Goal: Task Accomplishment & Management: Use online tool/utility

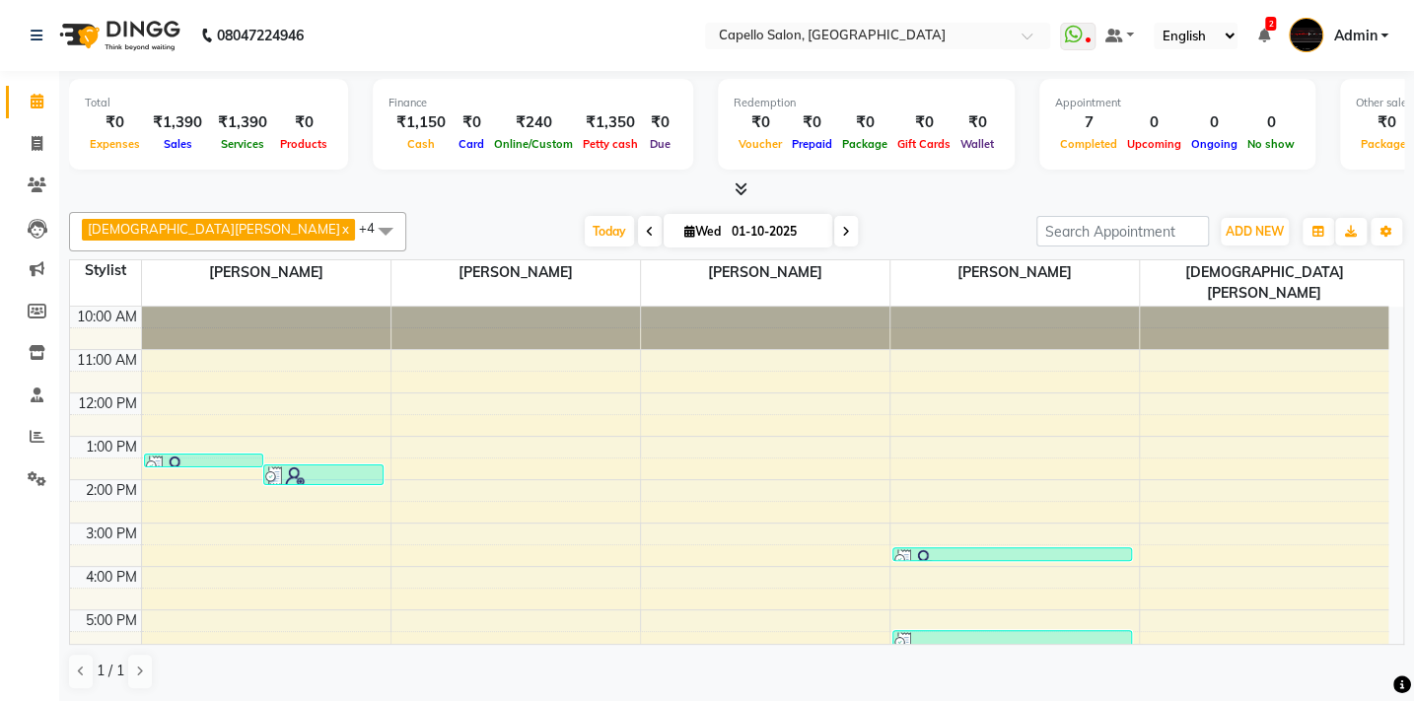
scroll to position [115, 0]
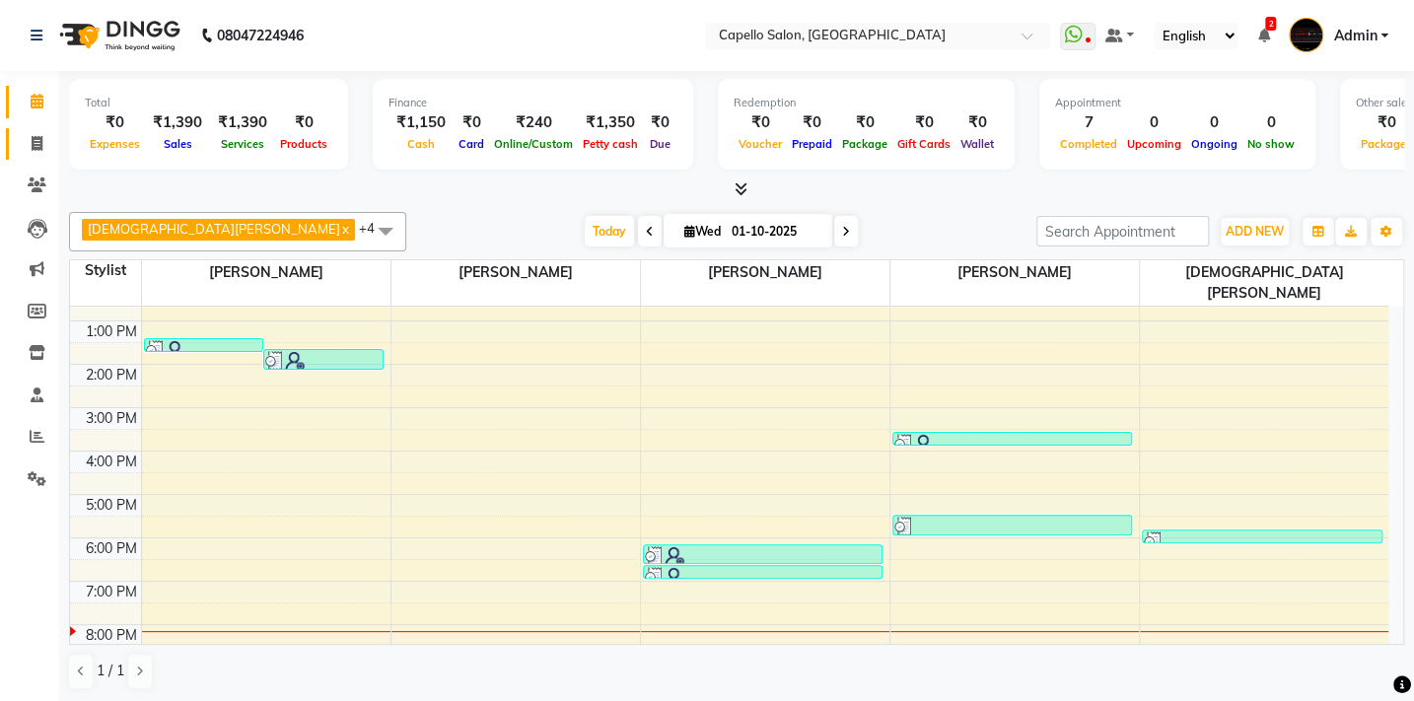
click at [30, 133] on span at bounding box center [37, 144] width 35 height 23
select select "service"
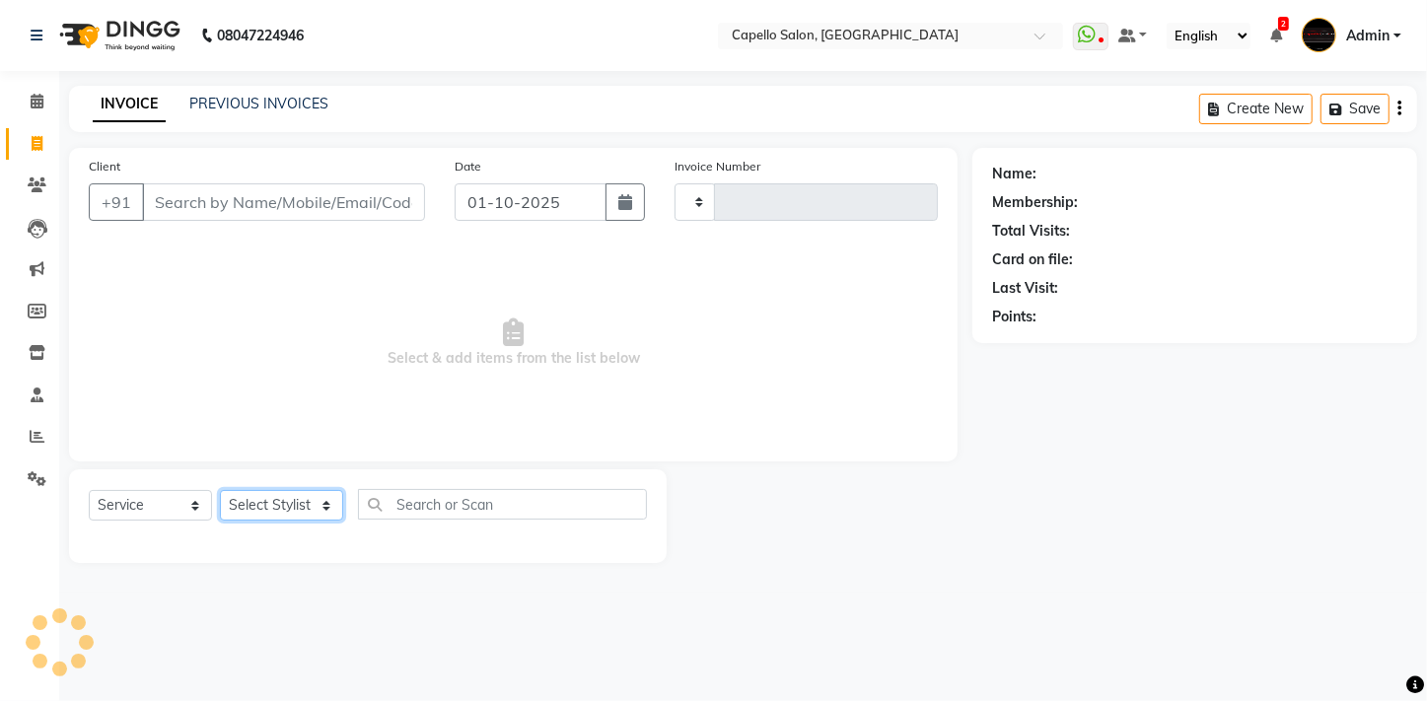
type input "2124"
click at [331, 506] on select "Select Stylist" at bounding box center [281, 505] width 123 height 31
select select "810"
select select "40719"
click at [220, 490] on select "Select Stylist Admin [PERSON_NAME] BHARTI [PERSON_NAME] [PERSON_NAME] Gadhchiro…" at bounding box center [292, 505] width 144 height 31
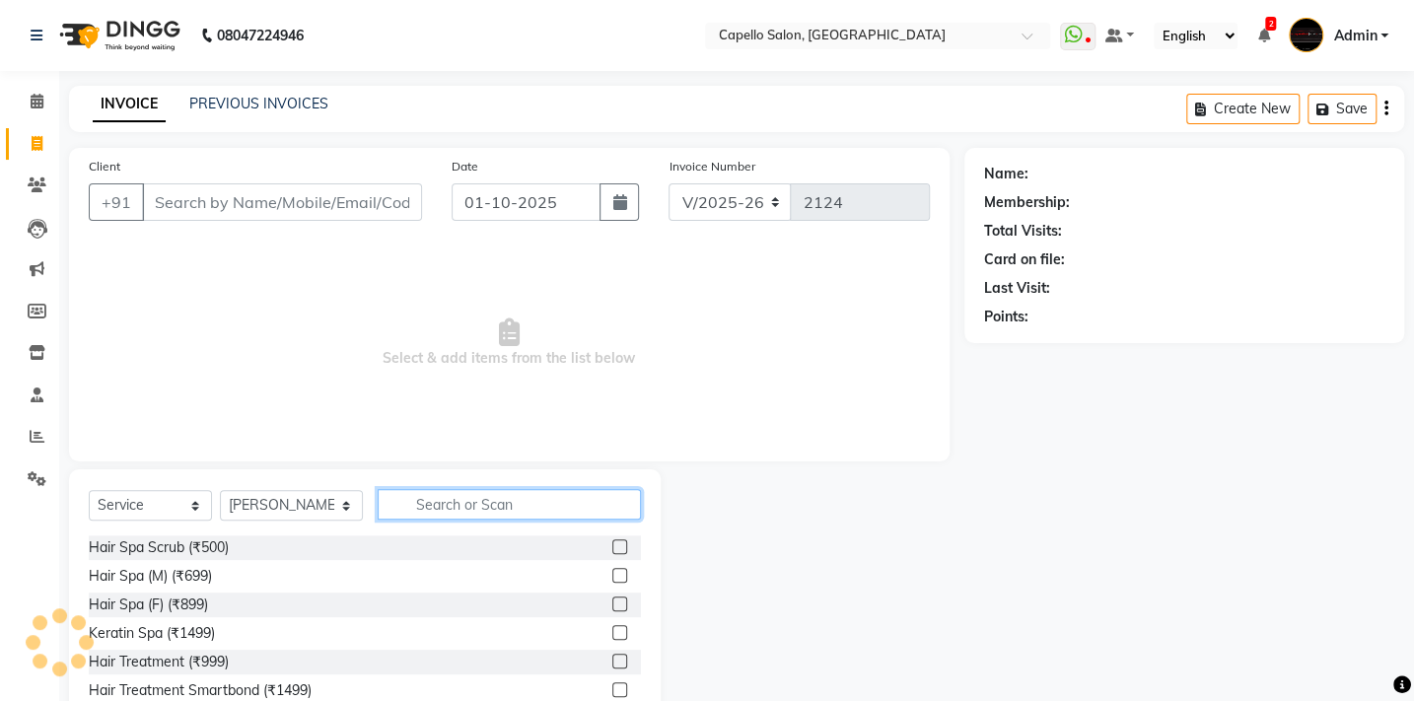
drag, startPoint x: 378, startPoint y: 502, endPoint x: 411, endPoint y: 508, distance: 34.0
click at [410, 508] on input "text" at bounding box center [509, 504] width 263 height 31
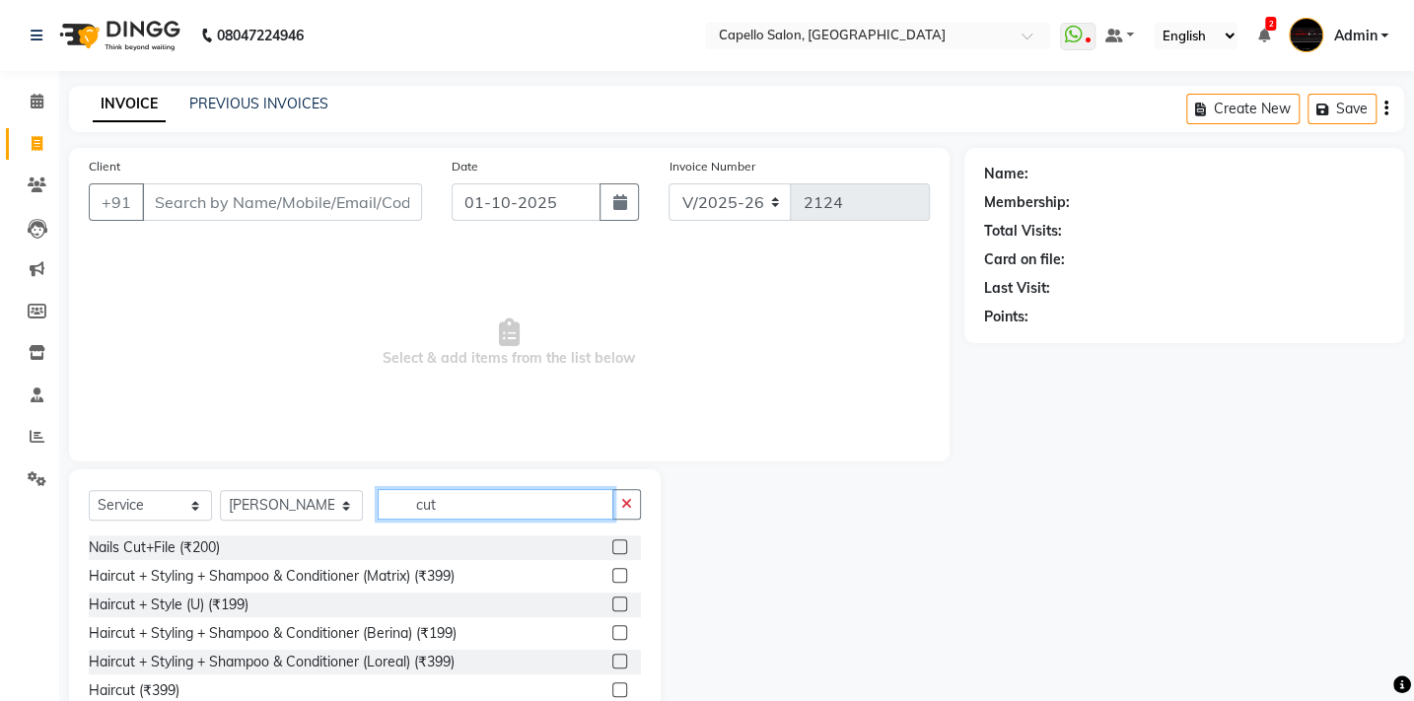
type input "cut"
click at [612, 575] on label at bounding box center [619, 575] width 15 height 15
click at [612, 575] on input "checkbox" at bounding box center [618, 576] width 13 height 13
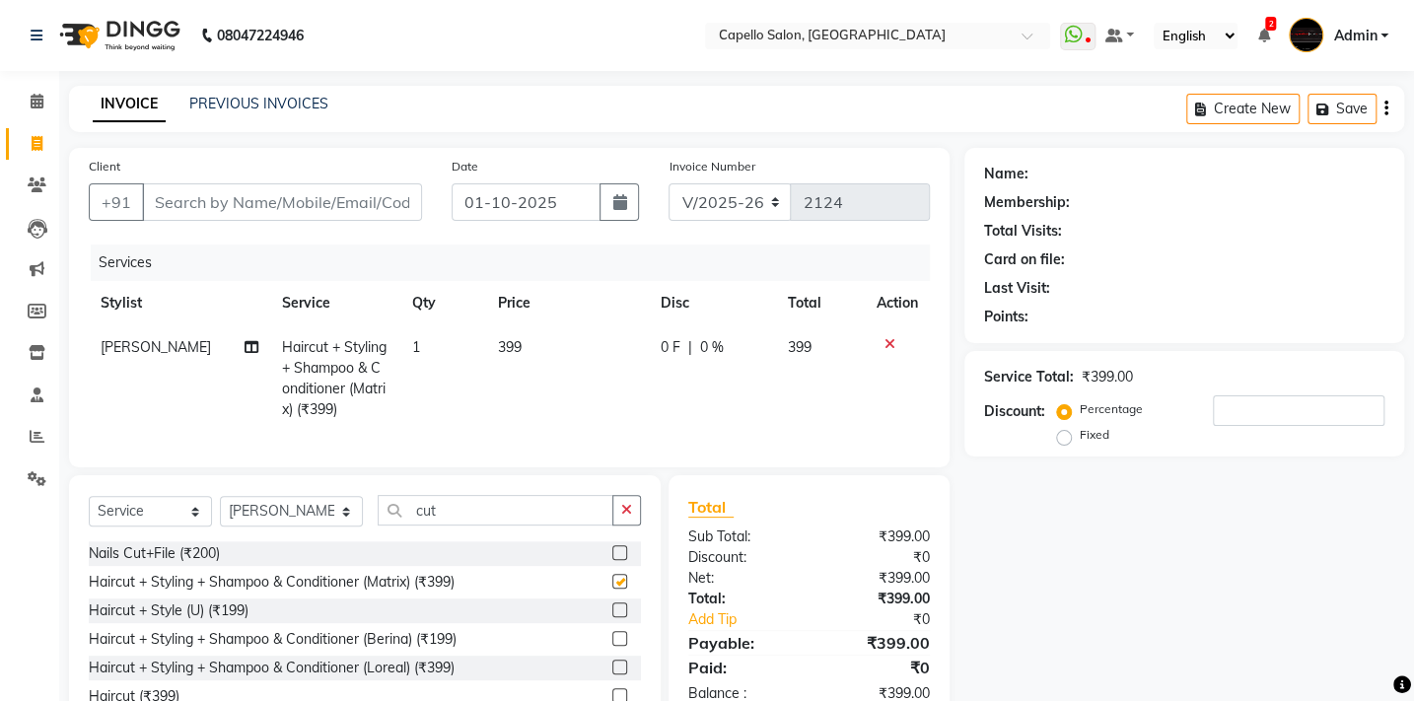
checkbox input "false"
drag, startPoint x: 434, startPoint y: 533, endPoint x: 127, endPoint y: 502, distance: 308.2
click at [134, 515] on div "Select Service Product Membership Package Voucher Prepaid Gift Card Select Styl…" at bounding box center [365, 518] width 552 height 46
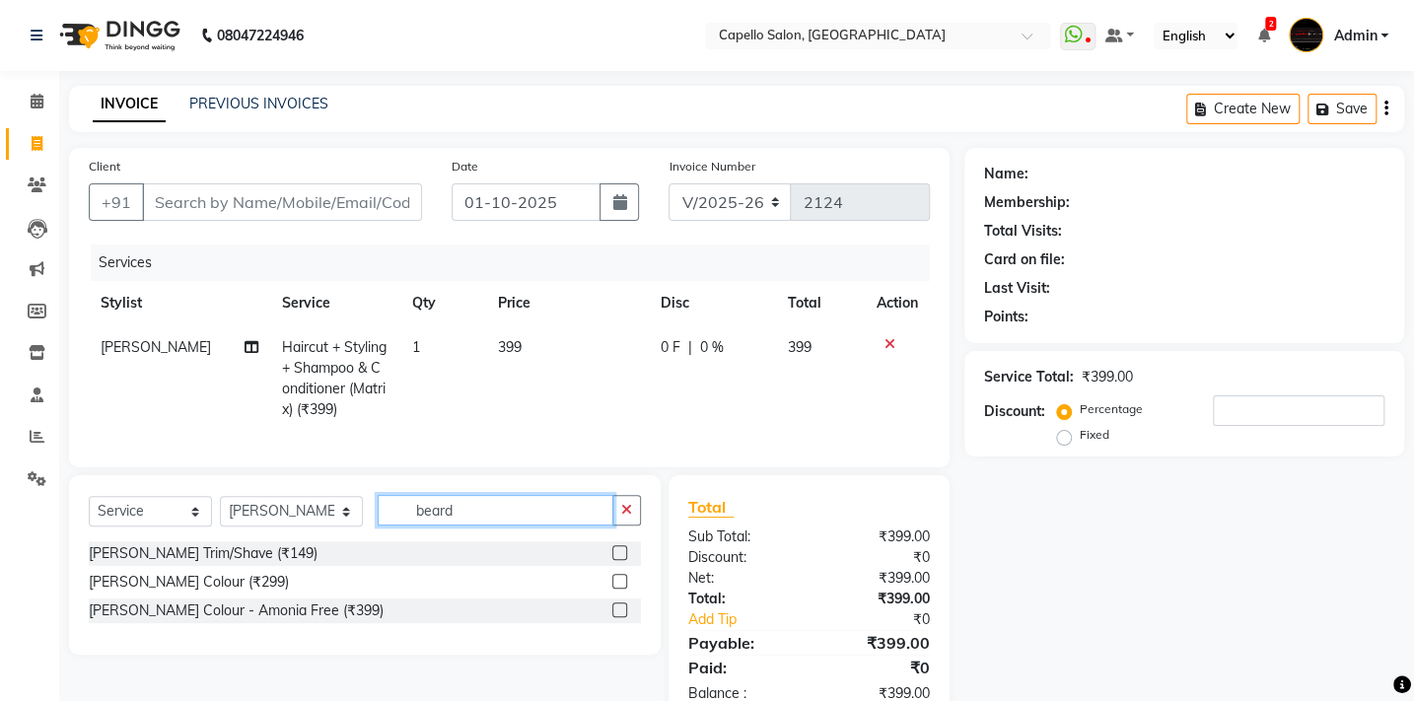
type input "beard"
click at [616, 560] on label at bounding box center [619, 552] width 15 height 15
click at [616, 560] on input "checkbox" at bounding box center [618, 553] width 13 height 13
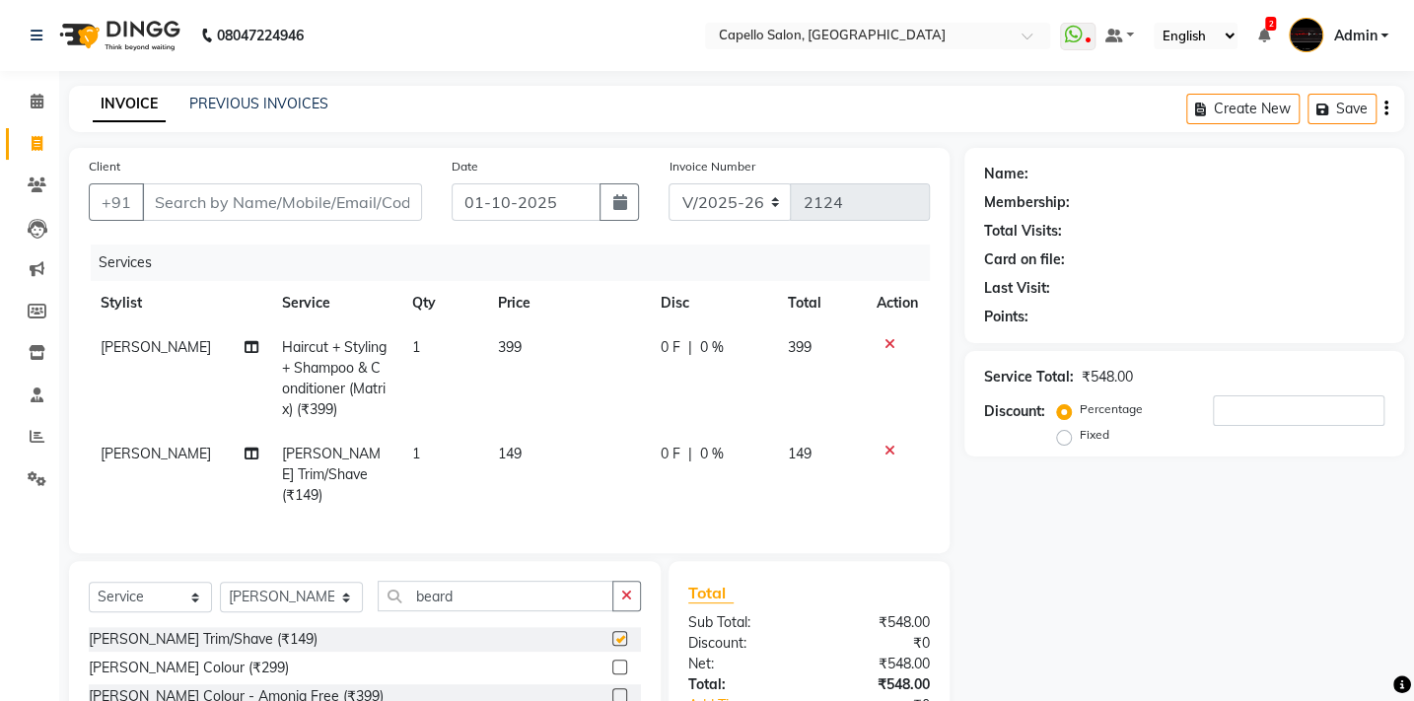
checkbox input "false"
click at [526, 340] on td "399" at bounding box center [567, 378] width 163 height 107
select select "40719"
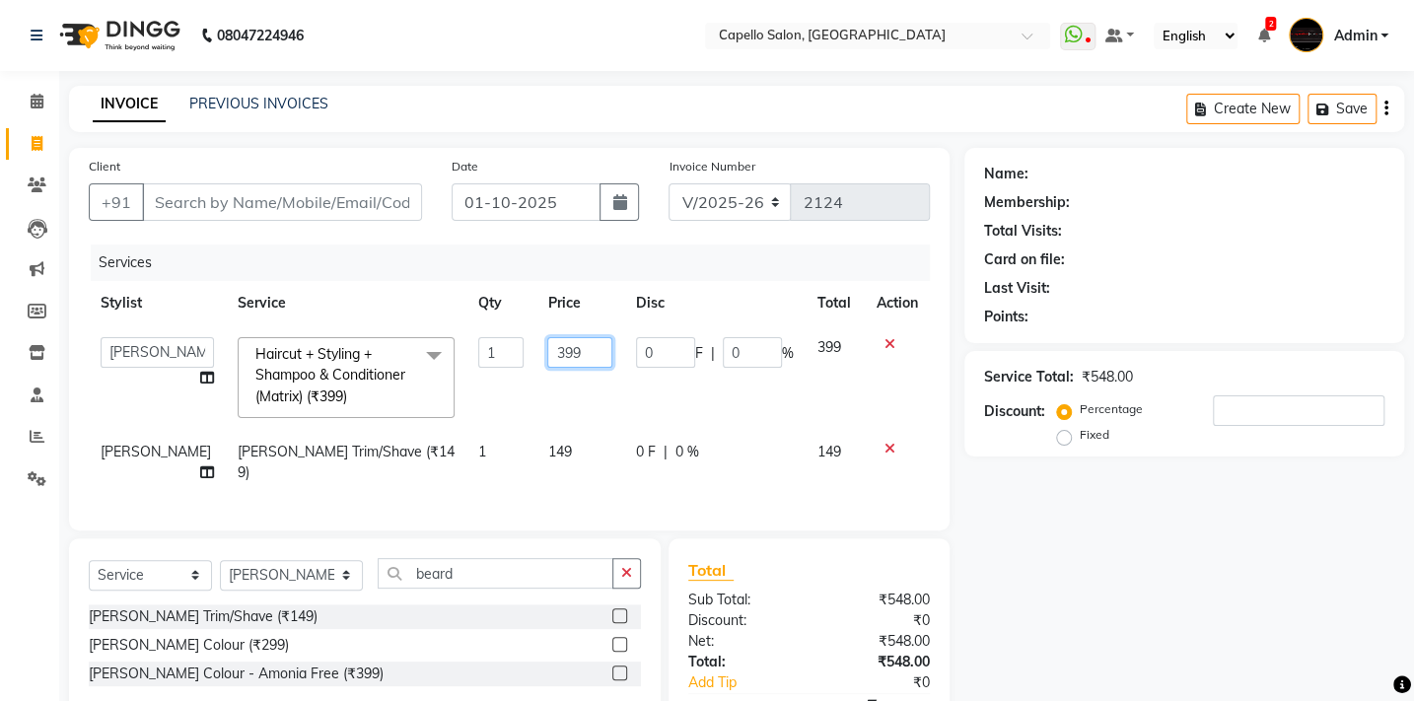
drag, startPoint x: 561, startPoint y: 342, endPoint x: 459, endPoint y: 356, distance: 103.5
click at [459, 356] on tr "Admin [PERSON_NAME] BHARTI [PERSON_NAME] [PERSON_NAME] Gadhchiroli [PERSON_NAME…" at bounding box center [509, 377] width 841 height 105
type input "400"
click at [557, 443] on td "149" at bounding box center [579, 462] width 88 height 65
select select "40719"
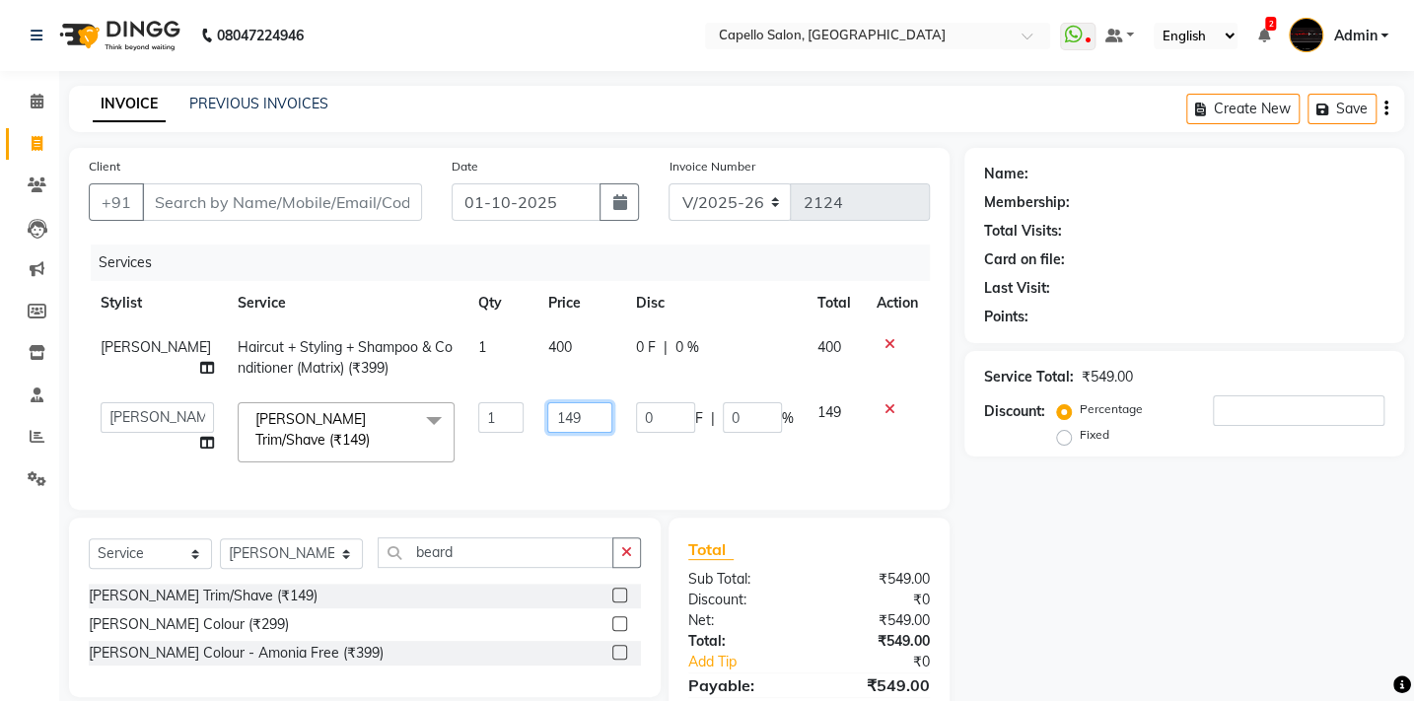
drag, startPoint x: 596, startPoint y: 414, endPoint x: 370, endPoint y: 396, distance: 226.5
click at [394, 410] on tr "Admin [PERSON_NAME] BHARTI [PERSON_NAME] [PERSON_NAME] Gadhchiroli [PERSON_NAME…" at bounding box center [509, 433] width 841 height 84
type input "200"
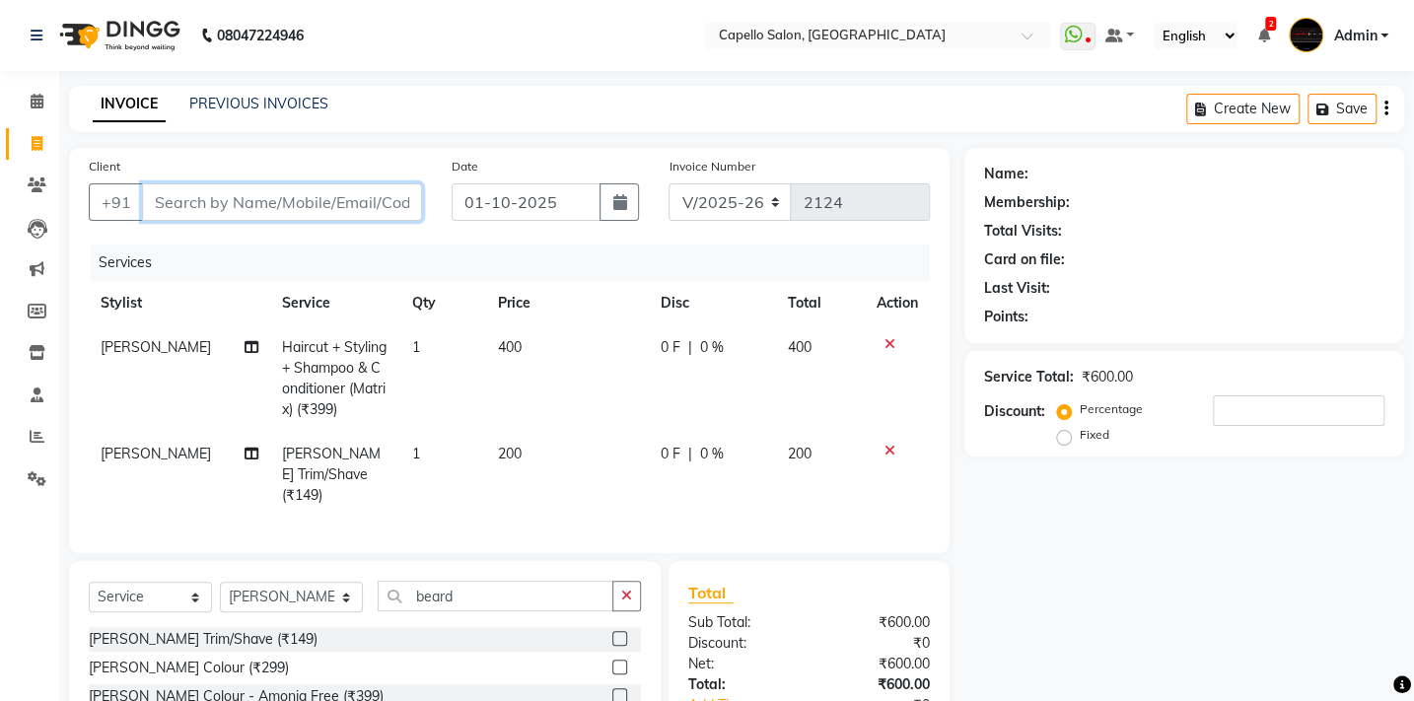
click at [175, 200] on input "Client" at bounding box center [282, 201] width 280 height 37
drag, startPoint x: 216, startPoint y: 218, endPoint x: 237, endPoint y: 198, distance: 28.6
click at [216, 216] on input "Client" at bounding box center [282, 201] width 280 height 37
type input "8"
type input "0"
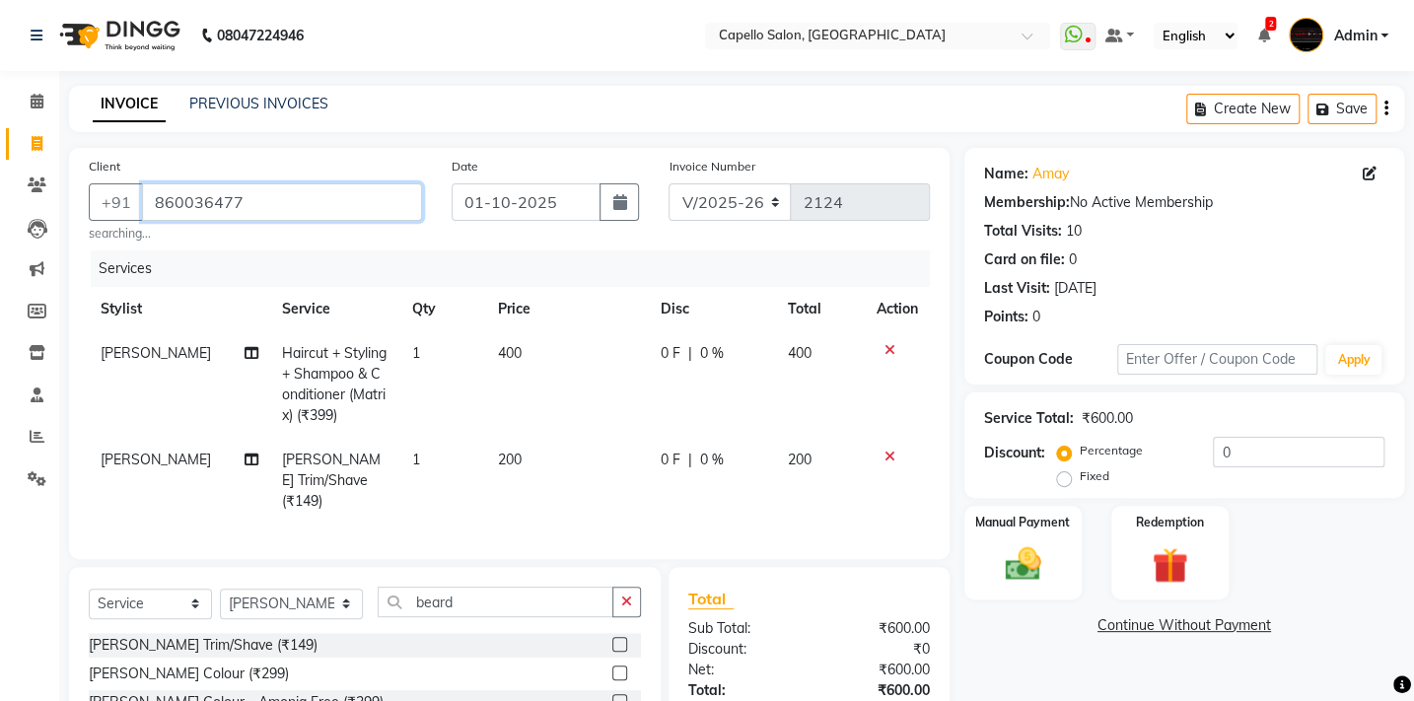
click at [273, 200] on input "860036477" at bounding box center [282, 201] width 280 height 37
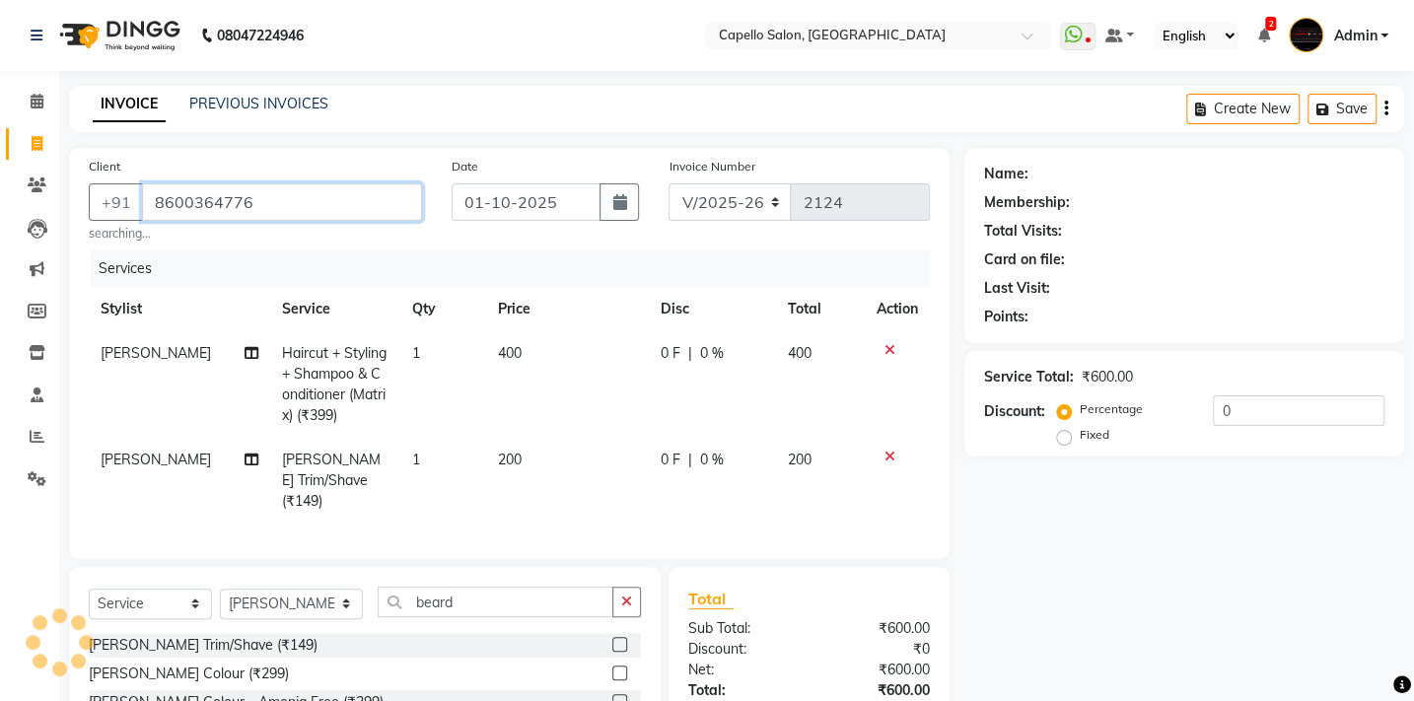
type input "8600364776"
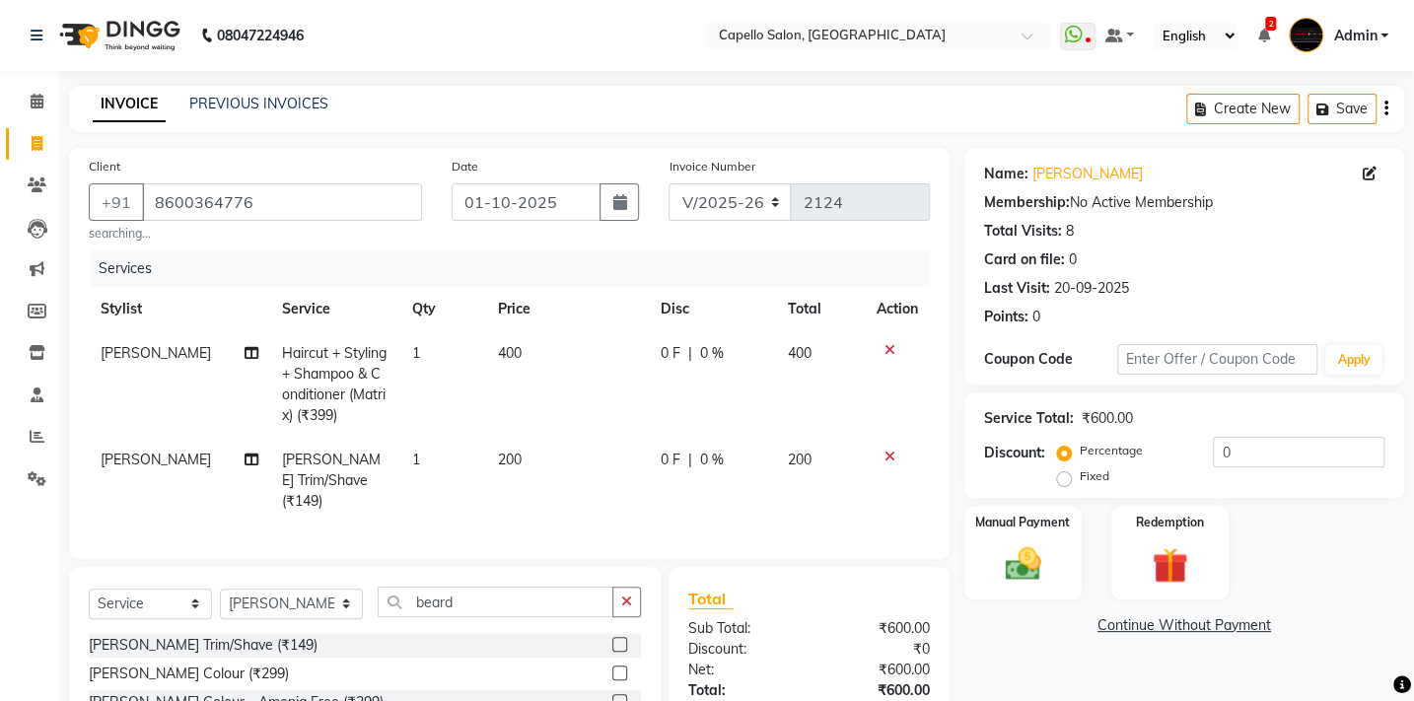
scroll to position [137, 0]
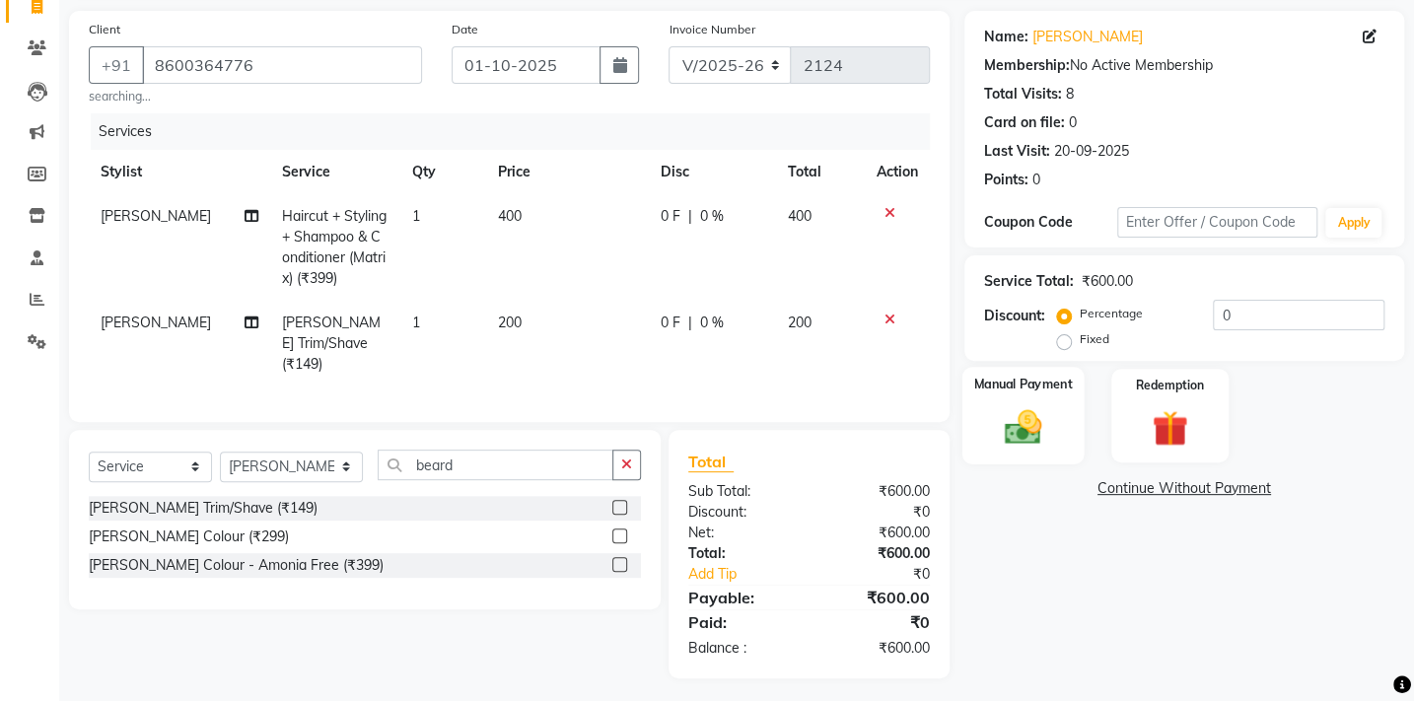
click at [1023, 429] on img at bounding box center [1022, 426] width 61 height 43
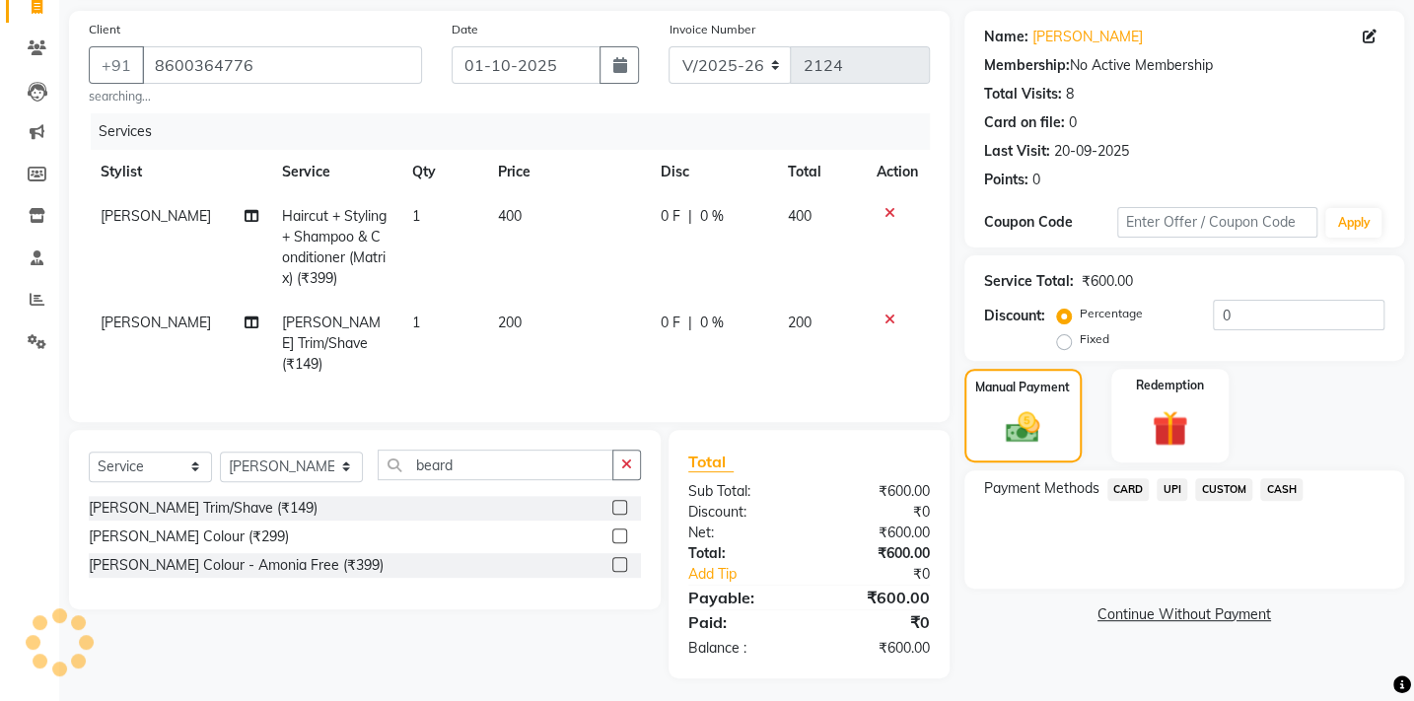
click at [1286, 484] on span "CASH" at bounding box center [1281, 489] width 42 height 23
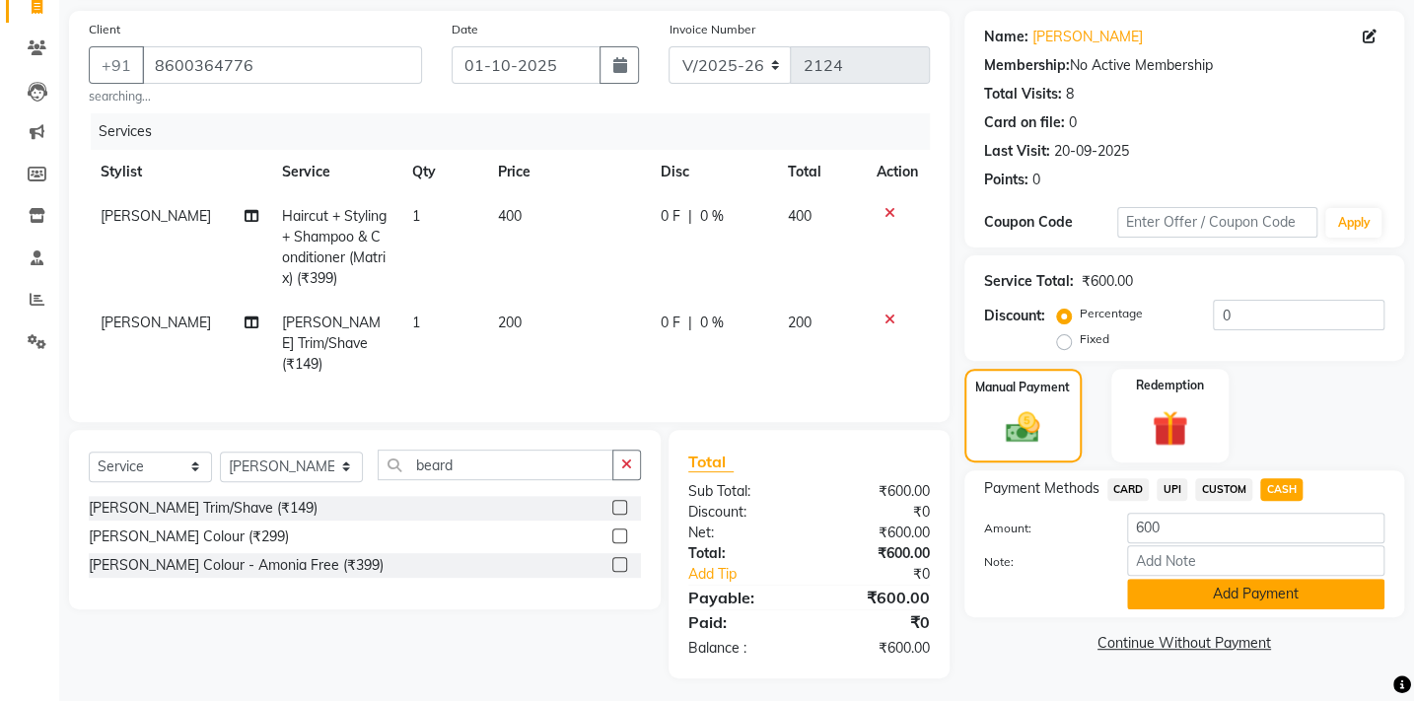
click at [1261, 608] on button "Add Payment" at bounding box center [1255, 594] width 257 height 31
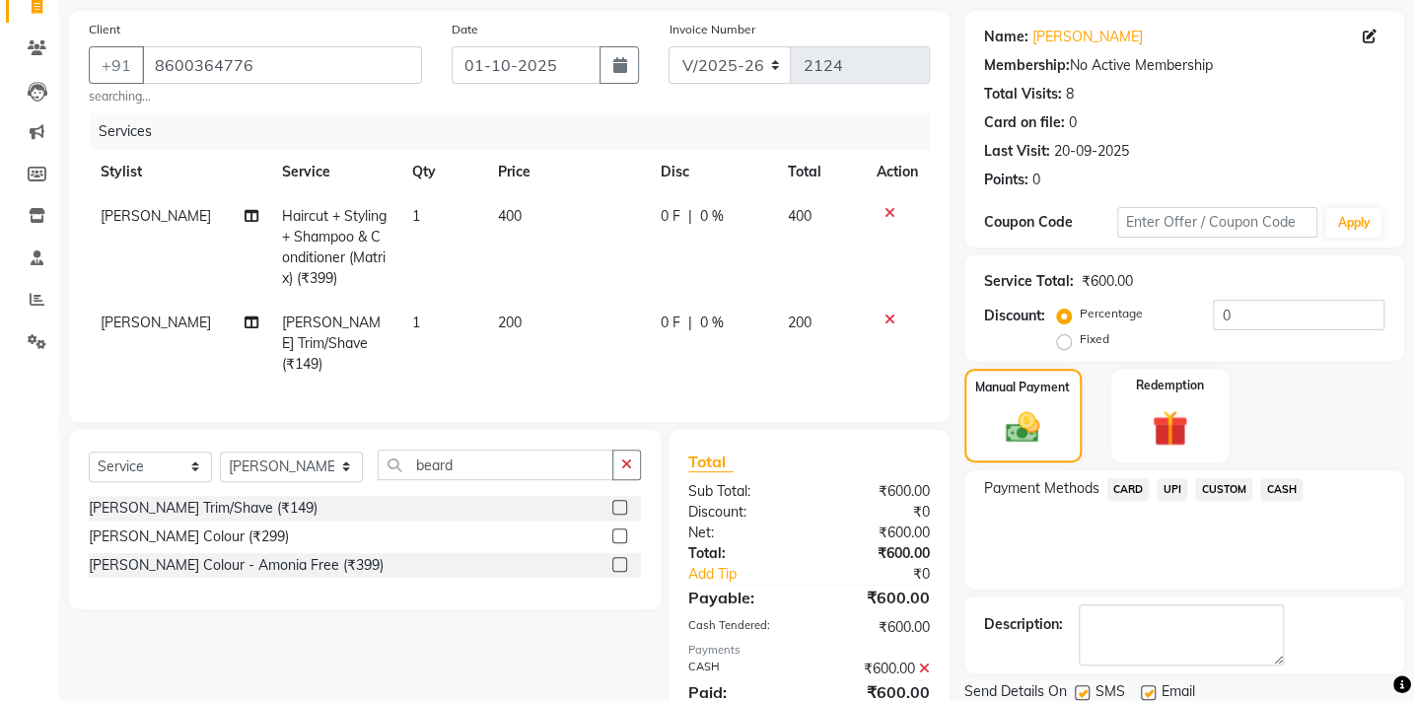
scroll to position [207, 0]
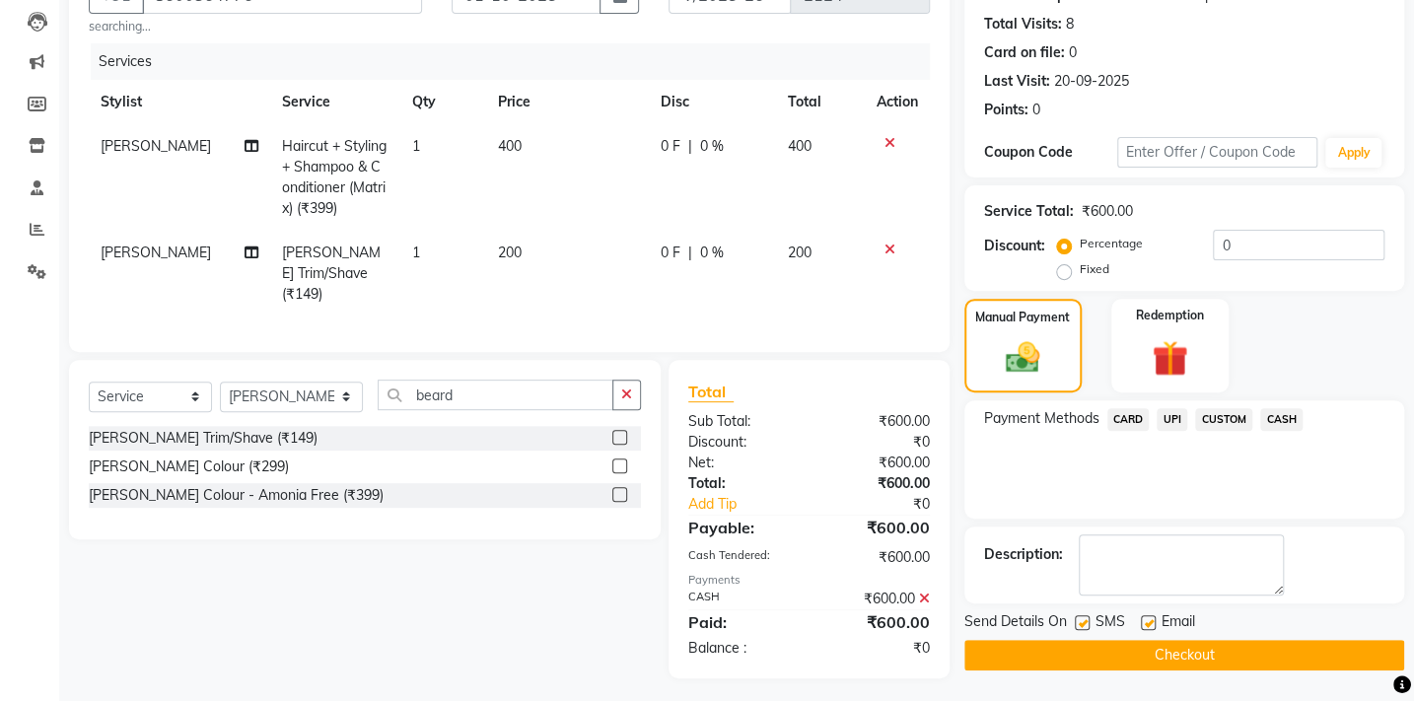
click at [1250, 644] on button "Checkout" at bounding box center [1184, 655] width 440 height 31
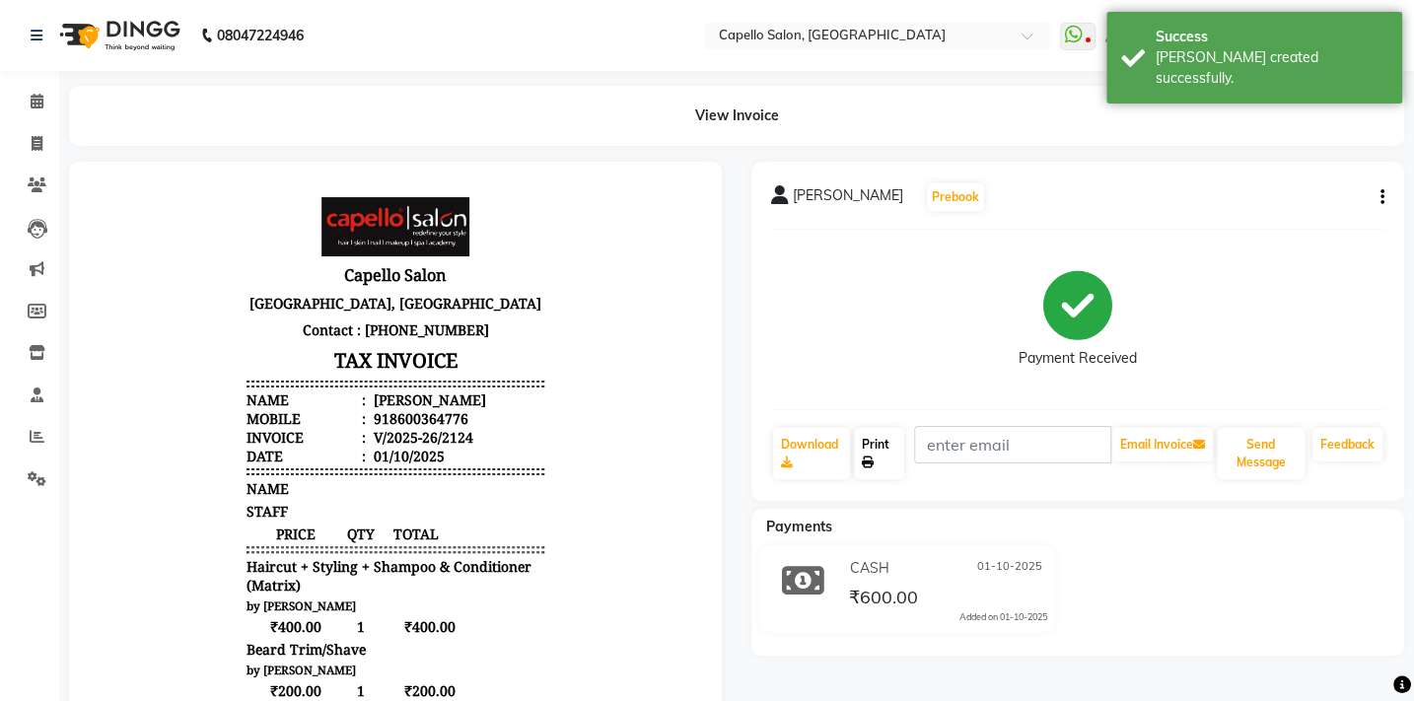
click at [874, 446] on link "Print" at bounding box center [879, 453] width 50 height 51
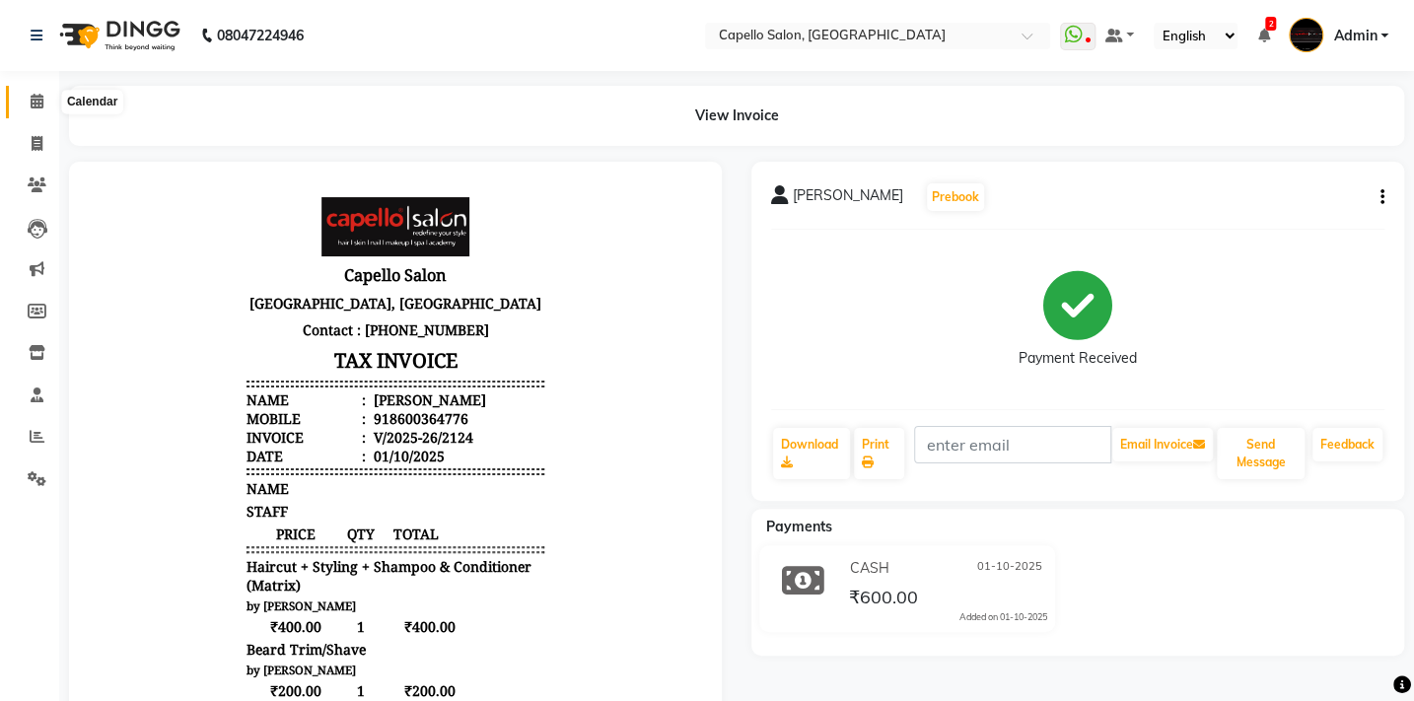
click at [35, 98] on icon at bounding box center [37, 101] width 13 height 15
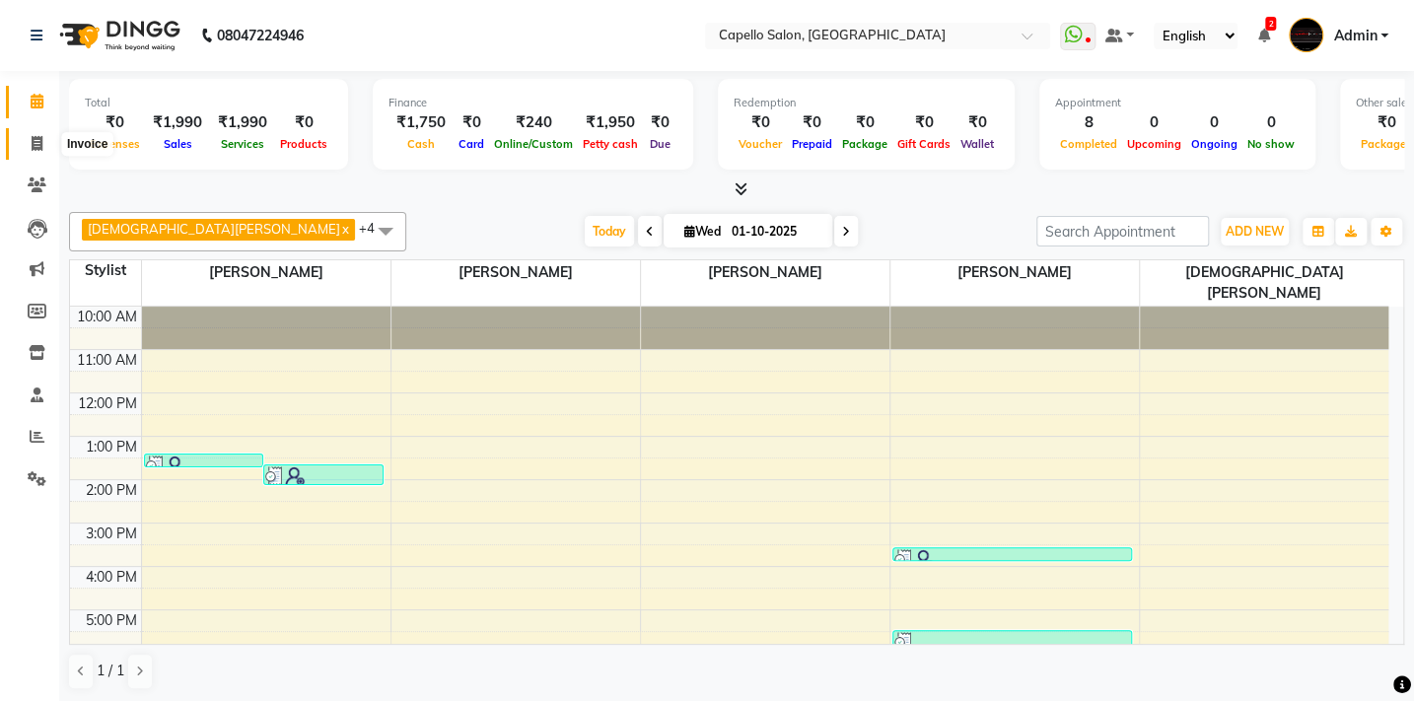
click at [29, 135] on span at bounding box center [37, 144] width 35 height 23
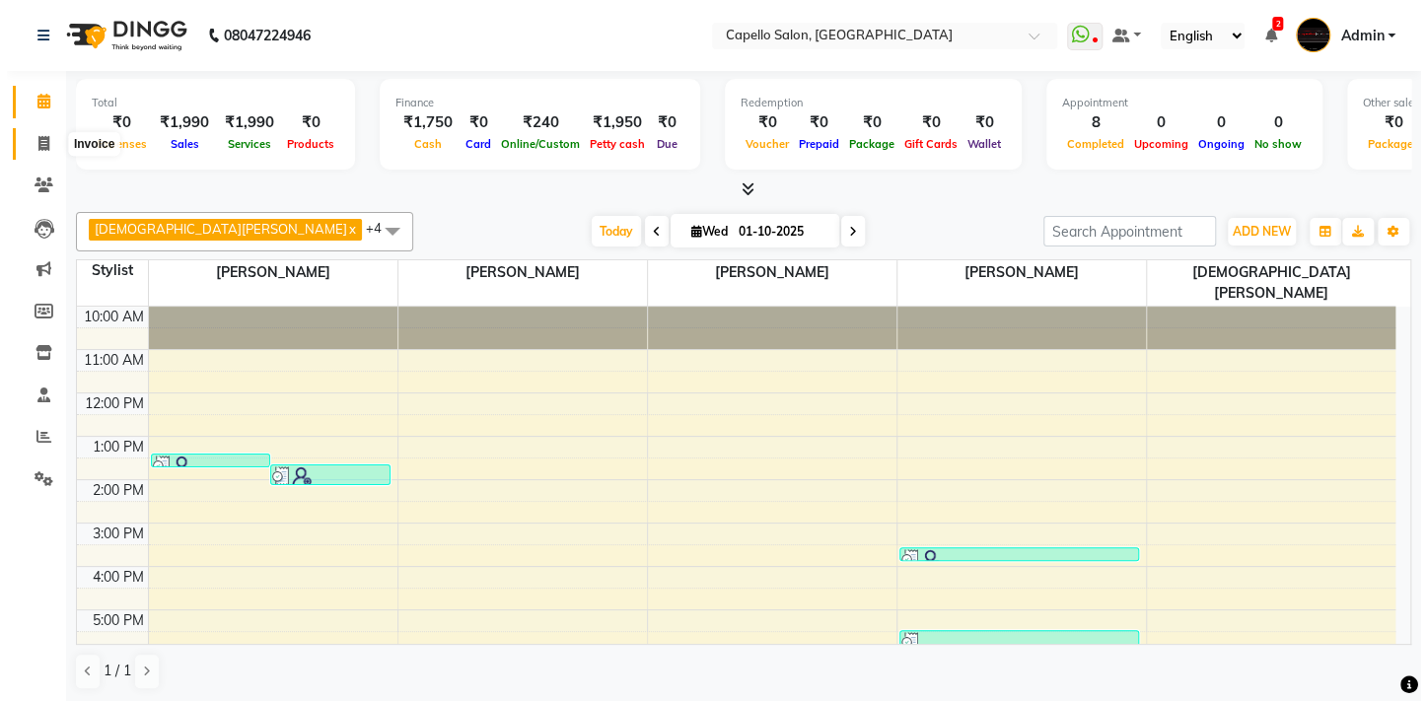
select select "service"
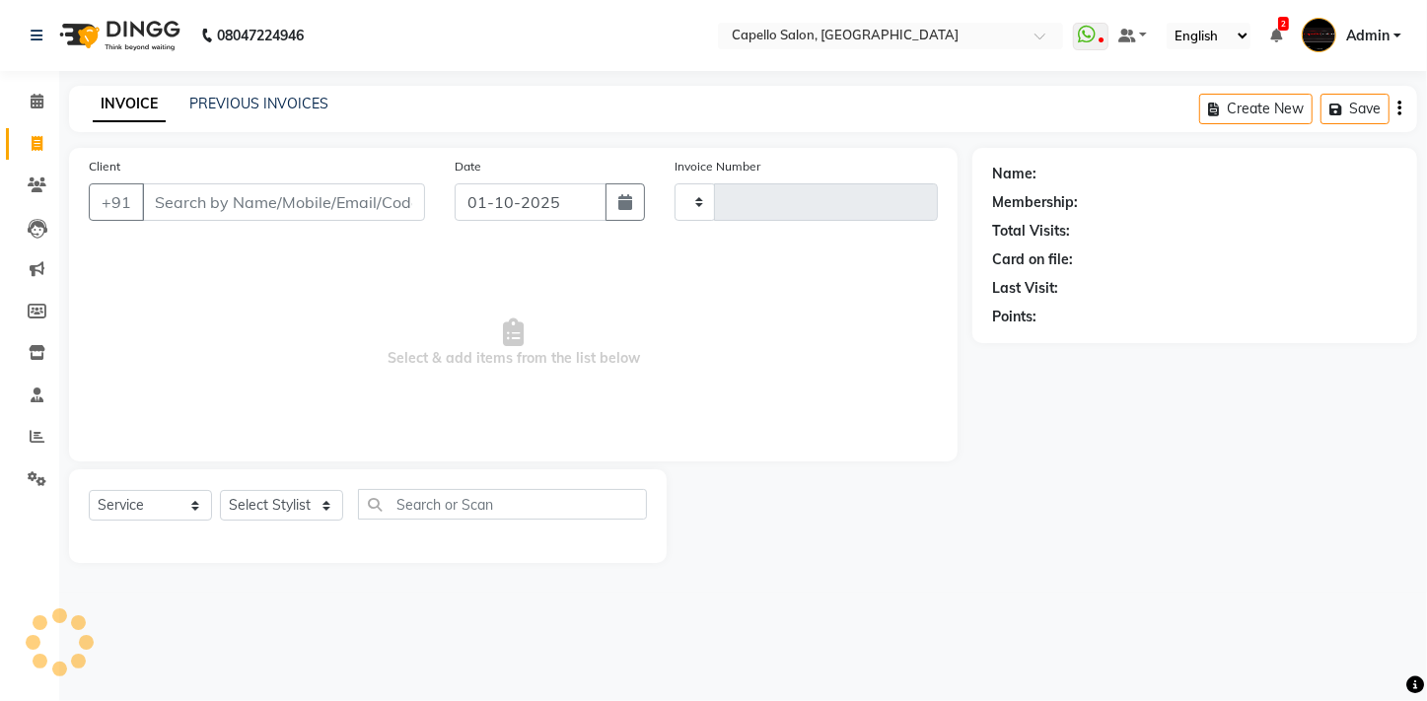
type input "2125"
select select "810"
click at [333, 502] on select "Select Stylist Admin [PERSON_NAME] BHARTI [PERSON_NAME] [PERSON_NAME] Gadhchiro…" at bounding box center [292, 505] width 144 height 31
select select "35790"
click at [220, 490] on select "Select Stylist Admin [PERSON_NAME] BHARTI [PERSON_NAME] [PERSON_NAME] Gadhchiro…" at bounding box center [292, 505] width 144 height 31
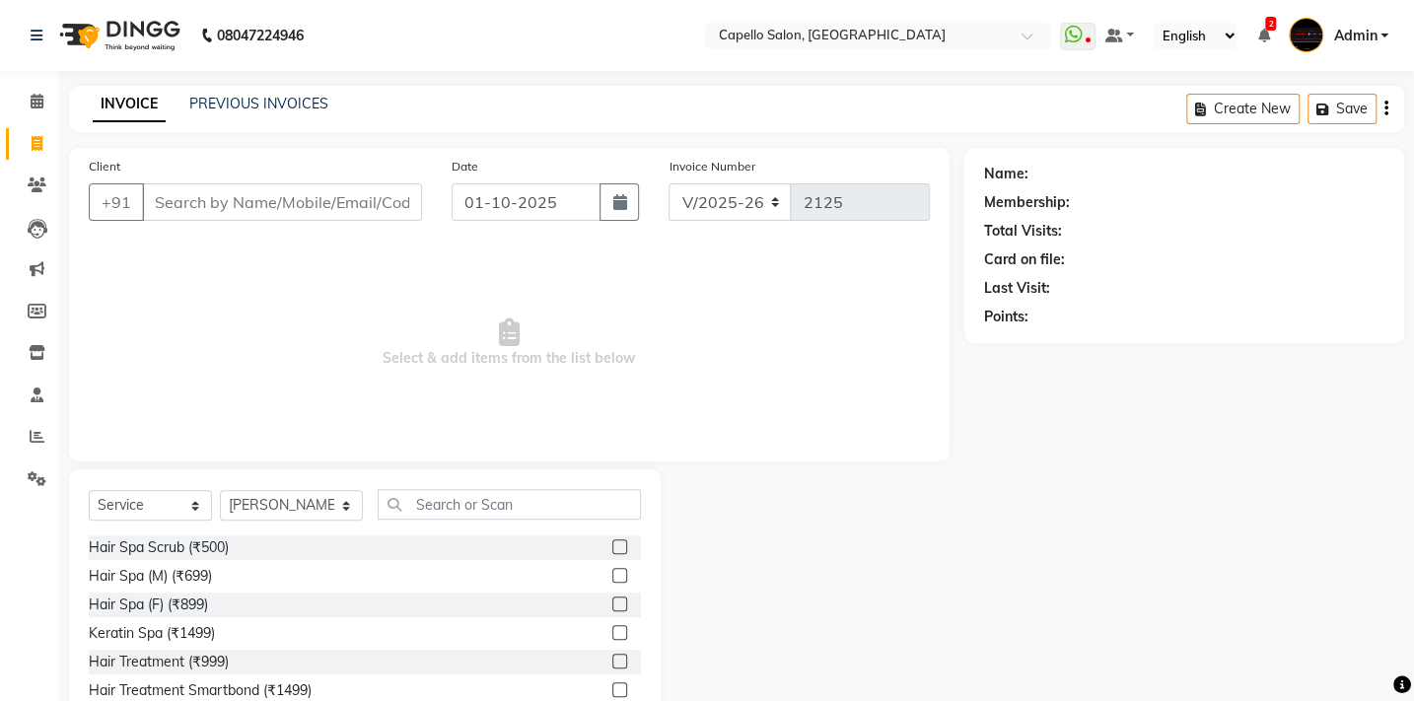
click at [443, 485] on div "Select Service Product Membership Package Voucher Prepaid Gift Card Select Styl…" at bounding box center [365, 614] width 592 height 291
click at [449, 501] on input "text" at bounding box center [509, 504] width 263 height 31
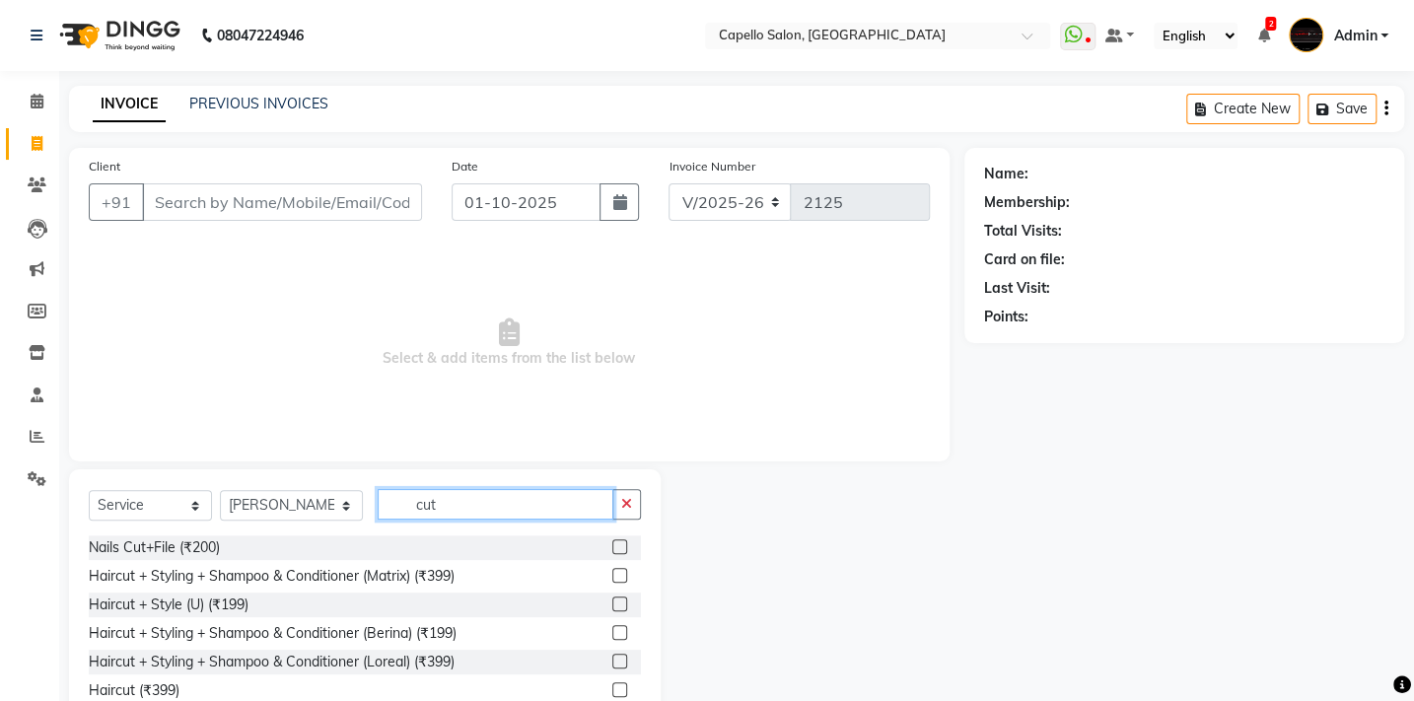
type input "cut"
click at [612, 602] on label at bounding box center [619, 604] width 15 height 15
click at [612, 602] on input "checkbox" at bounding box center [618, 605] width 13 height 13
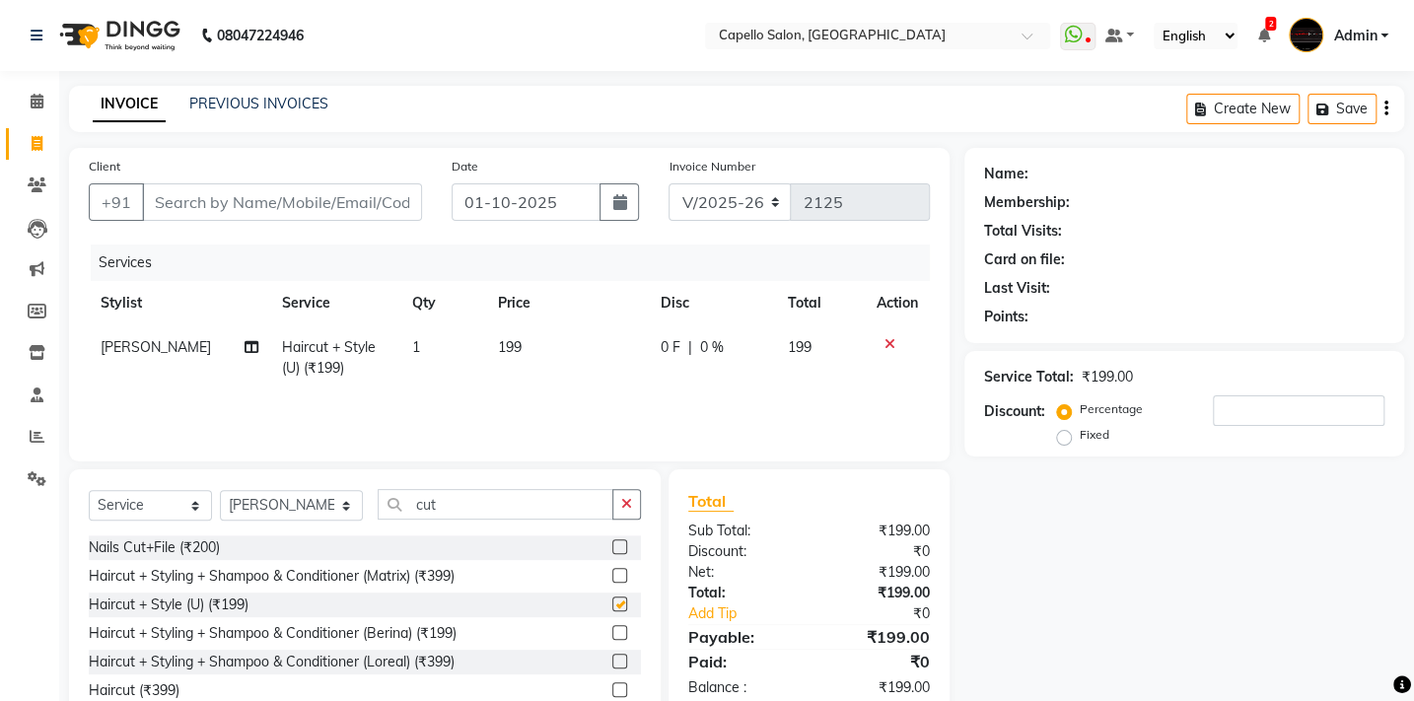
checkbox input "false"
click at [505, 357] on td "199" at bounding box center [567, 357] width 163 height 65
select select "35790"
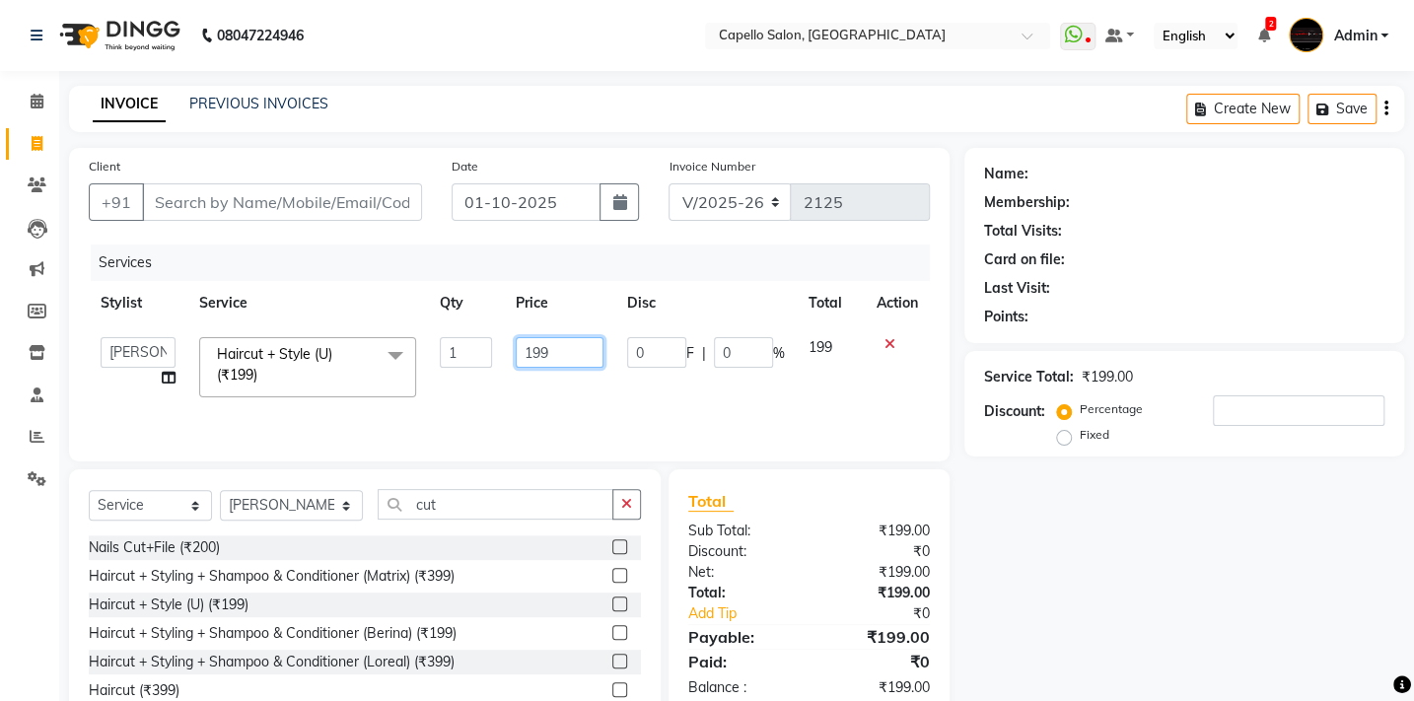
drag, startPoint x: 600, startPoint y: 356, endPoint x: 401, endPoint y: 345, distance: 198.5
click at [401, 345] on tr "Admin [PERSON_NAME] BHARTI [PERSON_NAME] [PERSON_NAME] Gadhchiroli [PERSON_NAME…" at bounding box center [509, 367] width 841 height 84
type input "200"
click at [433, 398] on div "Services Stylist Service Qty Price Disc Total Action Admin [PERSON_NAME] BHARTI…" at bounding box center [509, 343] width 841 height 197
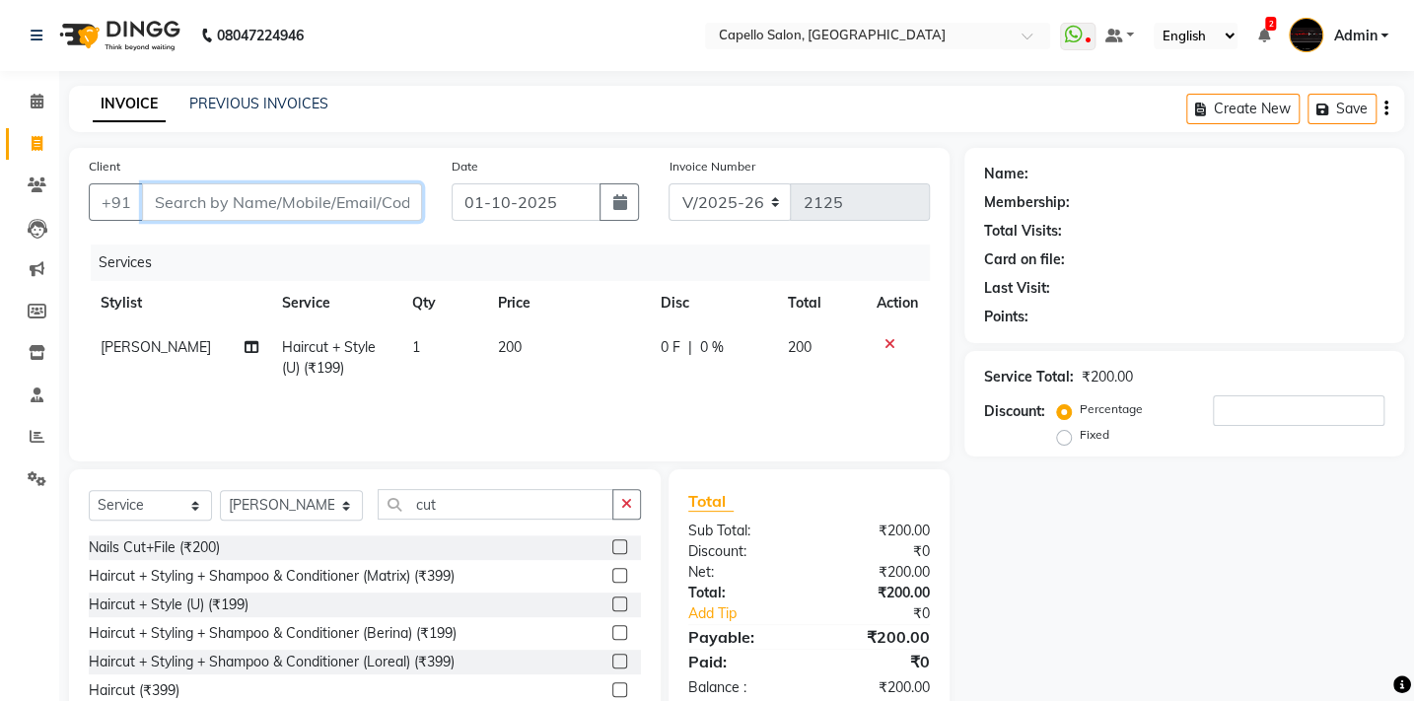
click at [232, 195] on input "Client" at bounding box center [282, 201] width 280 height 37
type input "7"
type input "0"
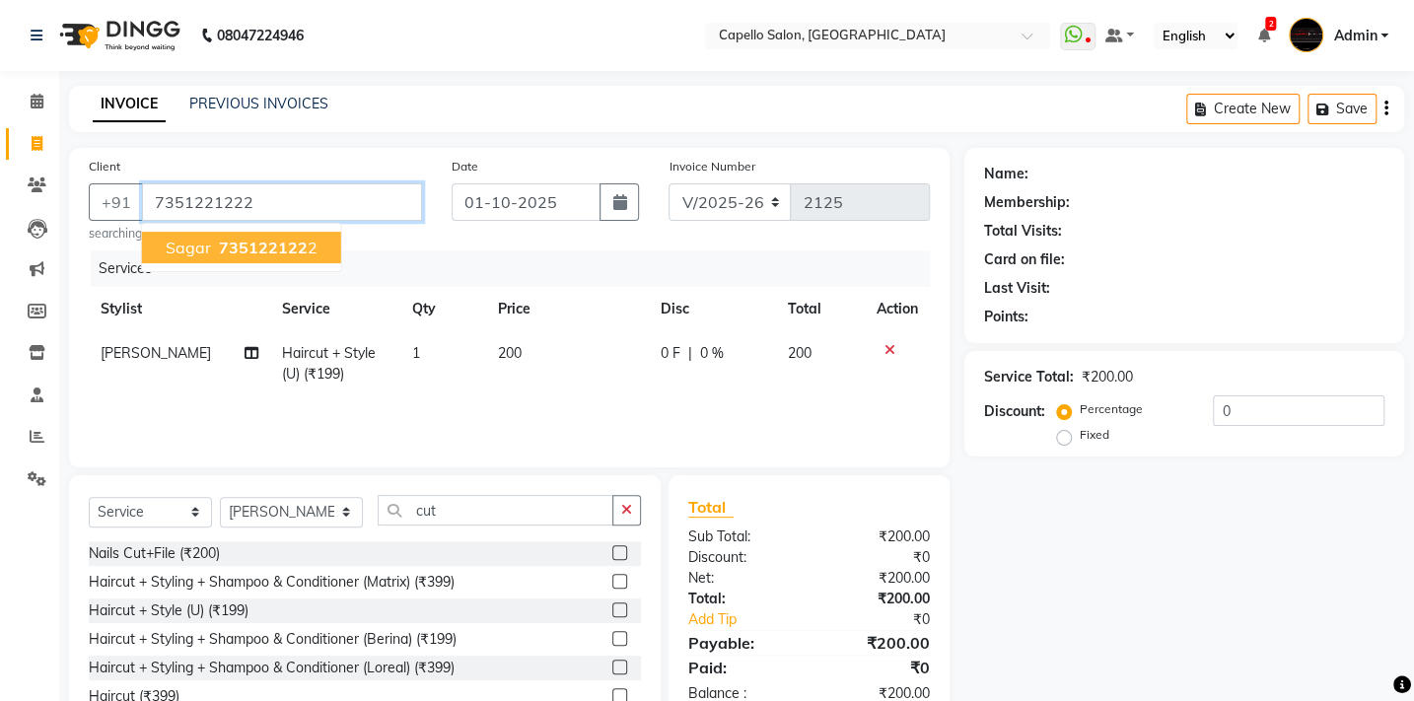
type input "7351221222"
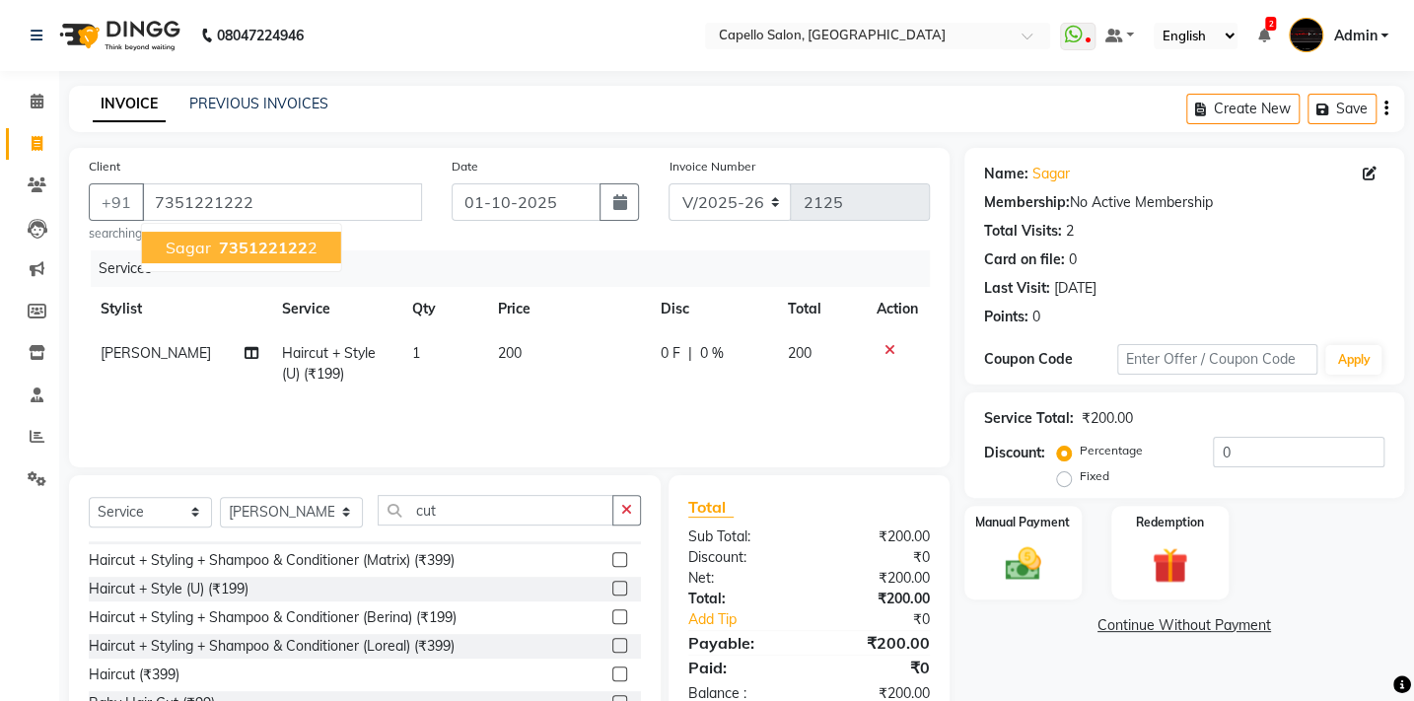
scroll to position [89, 0]
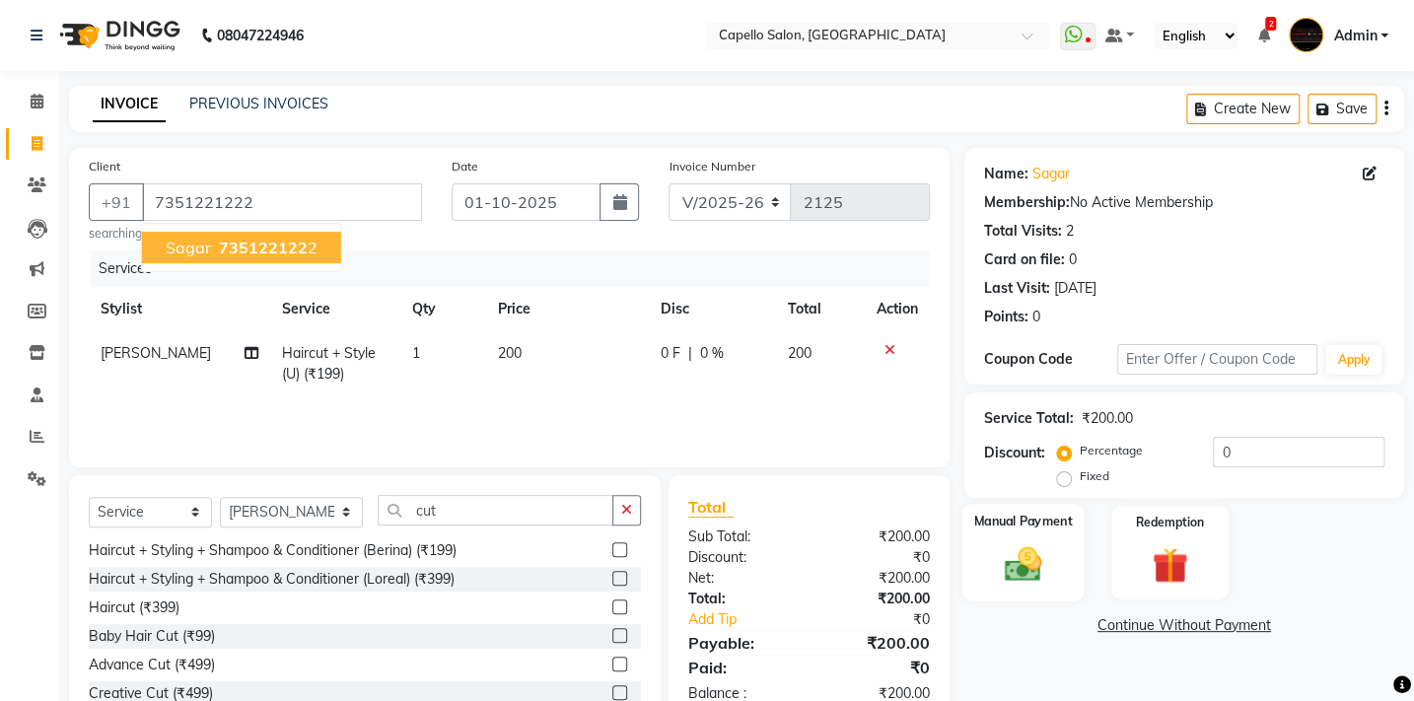
click at [1032, 568] on img at bounding box center [1022, 563] width 61 height 43
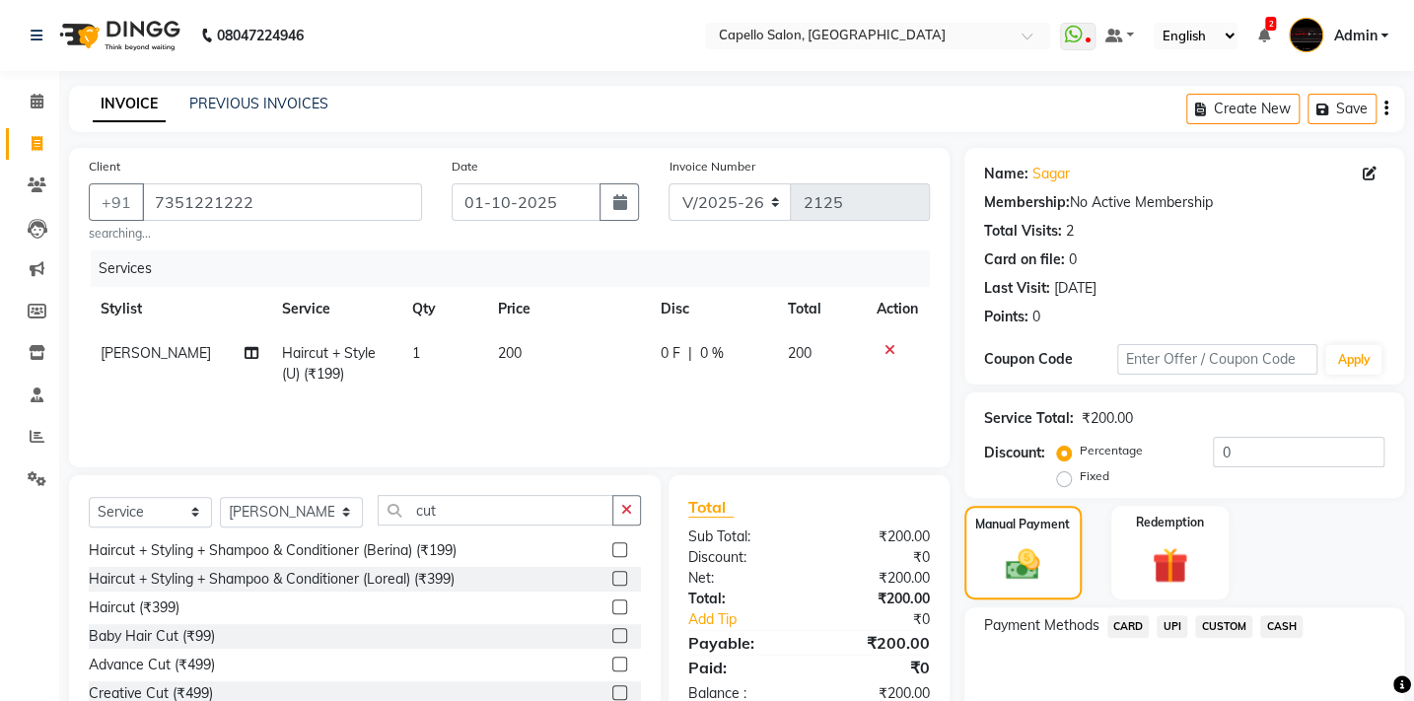
scroll to position [96, 0]
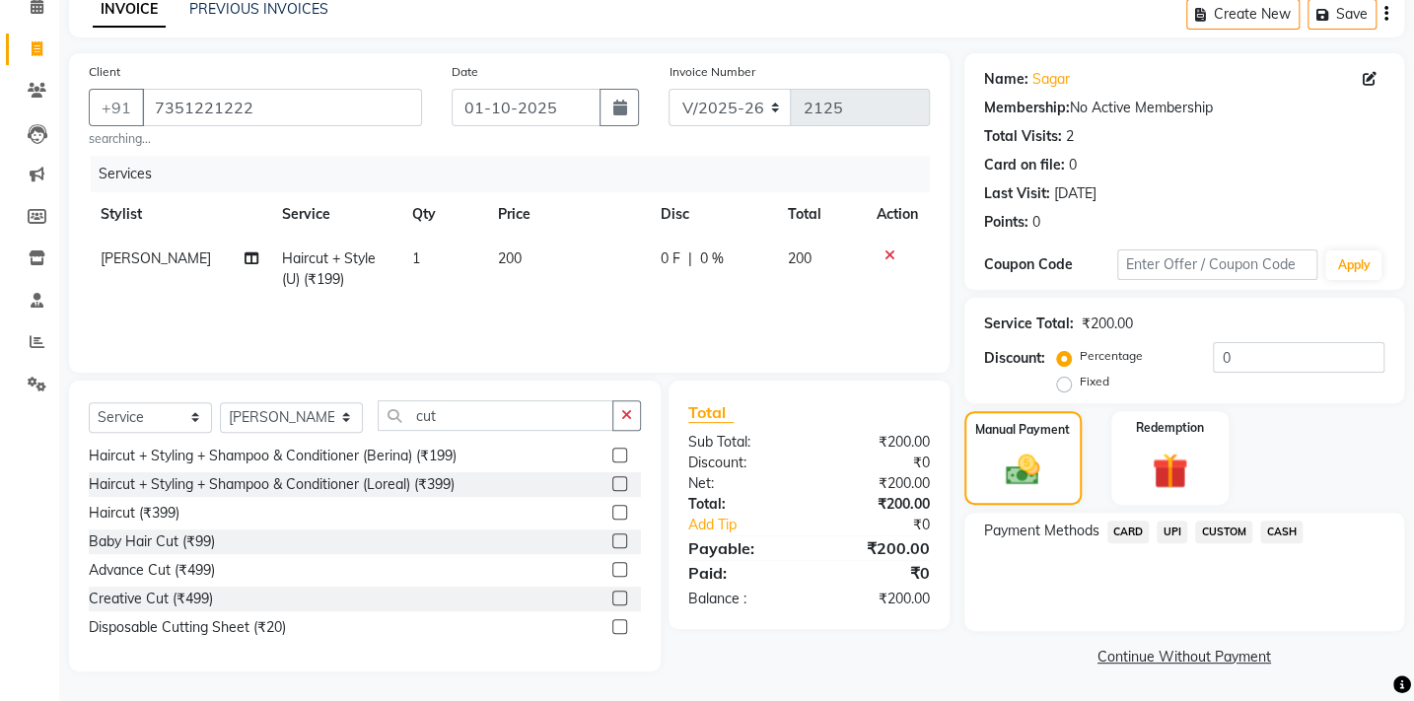
click at [1171, 533] on span "UPI" at bounding box center [1172, 532] width 31 height 23
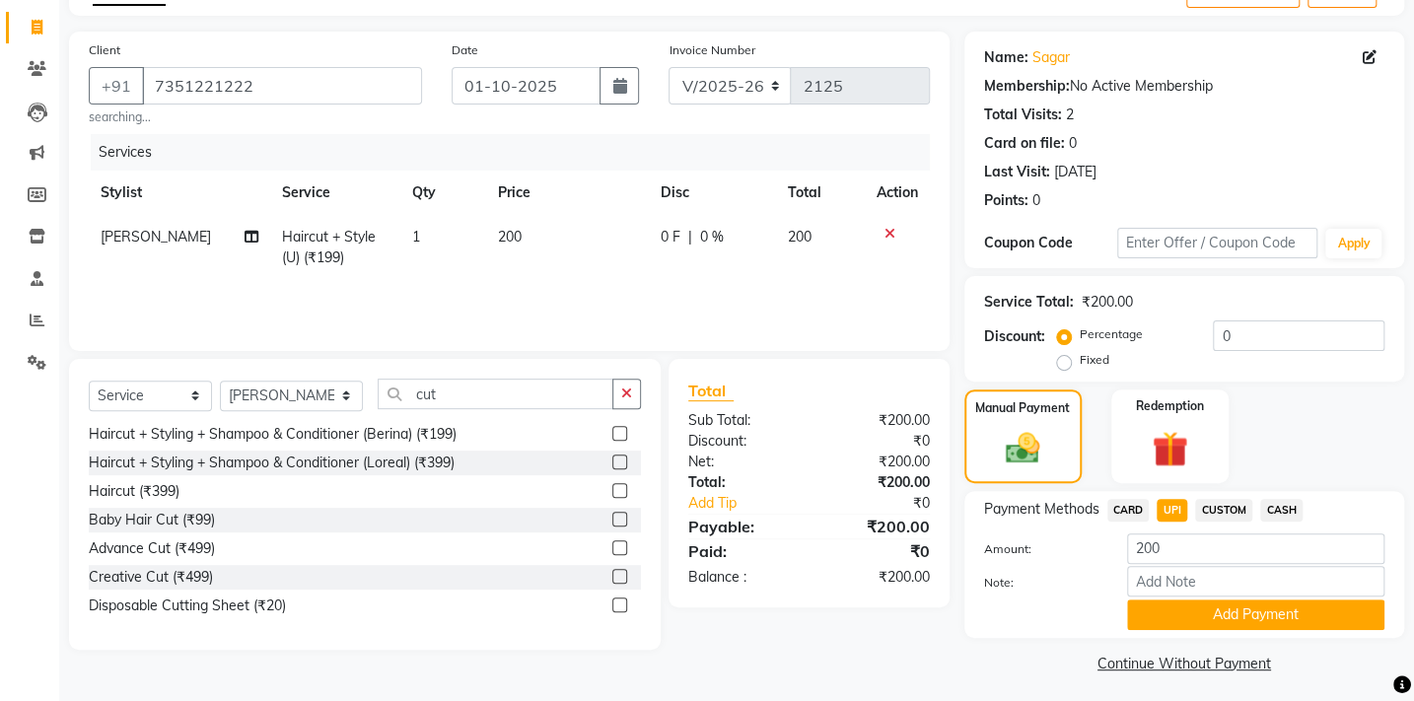
scroll to position [122, 0]
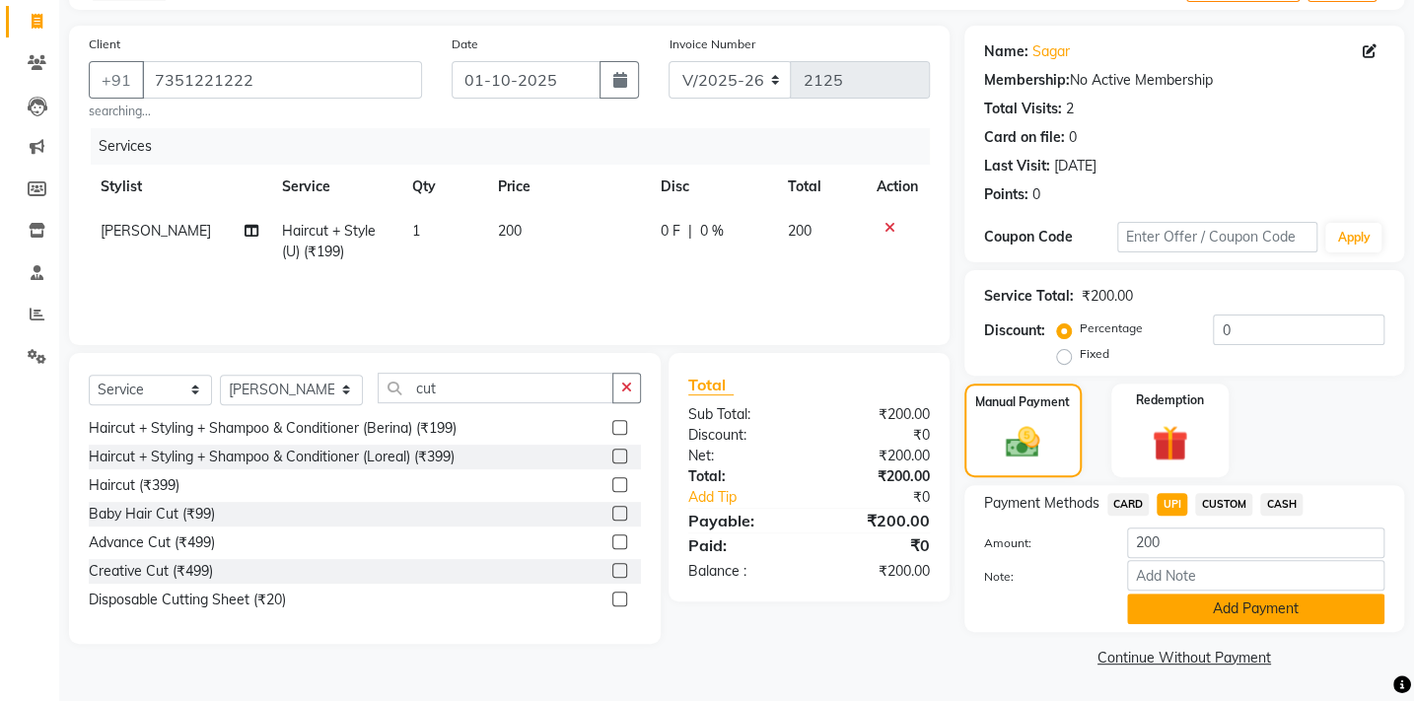
click at [1174, 612] on button "Add Payment" at bounding box center [1255, 609] width 257 height 31
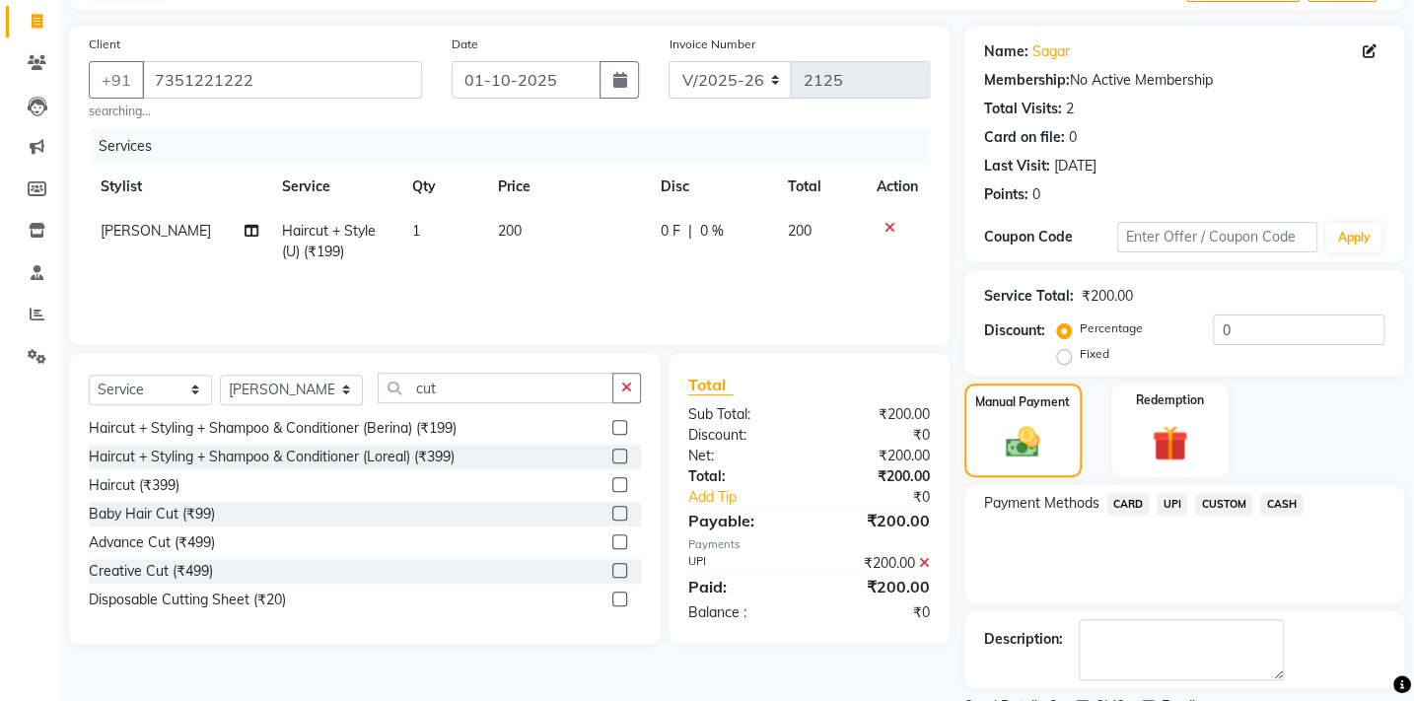
scroll to position [205, 0]
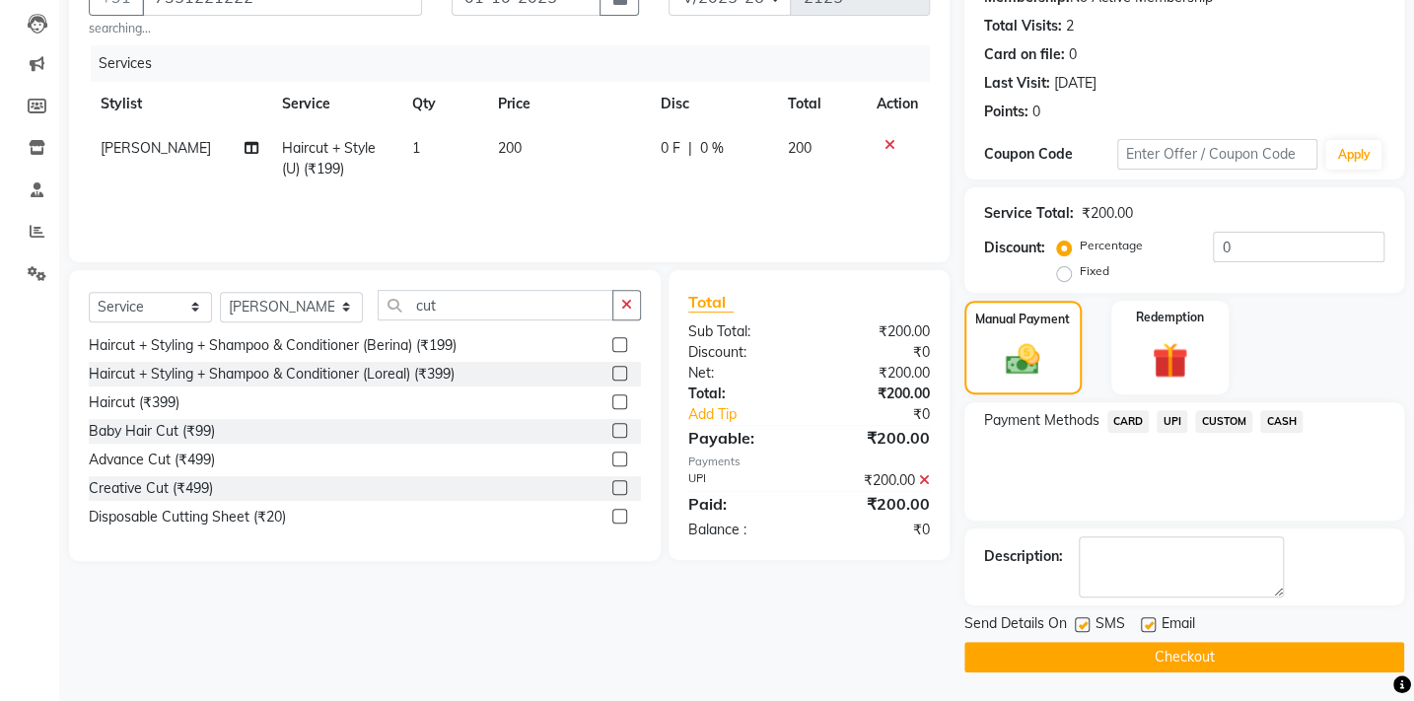
click at [1175, 651] on button "Checkout" at bounding box center [1184, 657] width 440 height 31
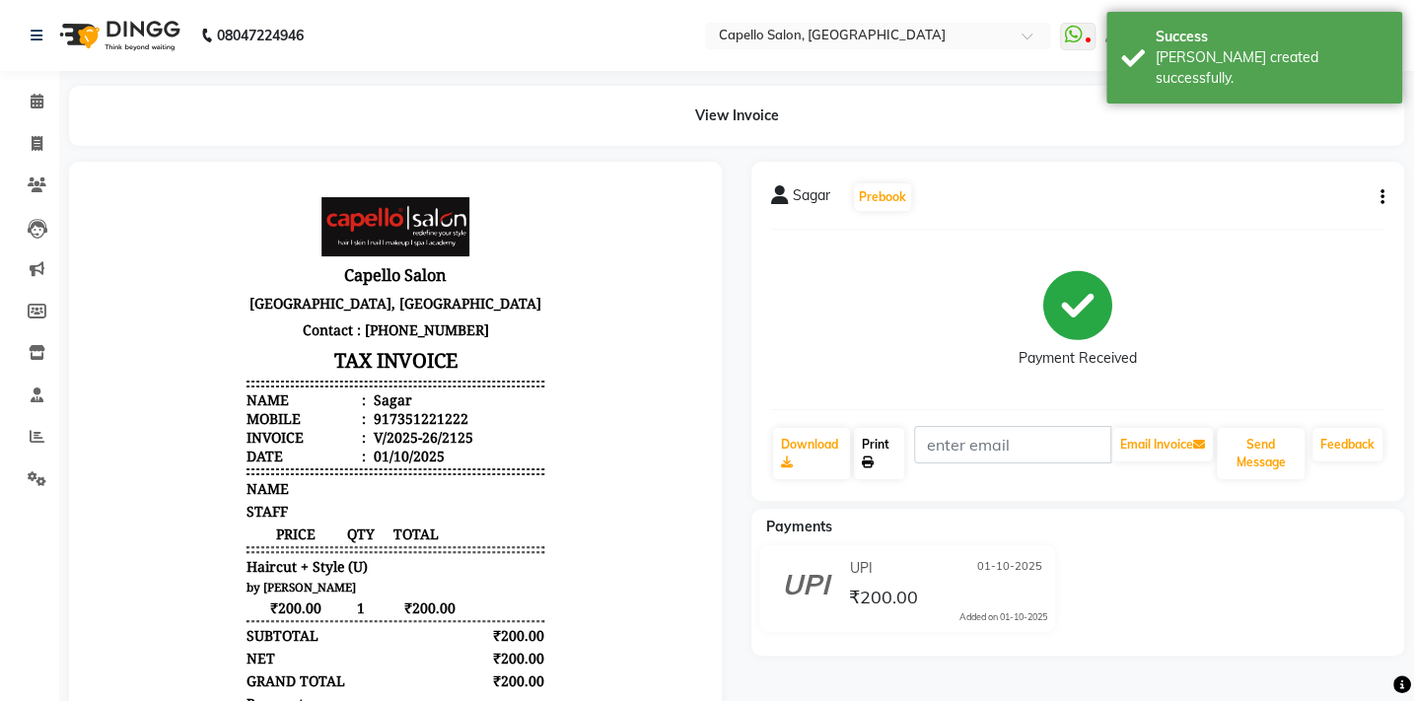
click at [860, 451] on link "Print" at bounding box center [879, 453] width 50 height 51
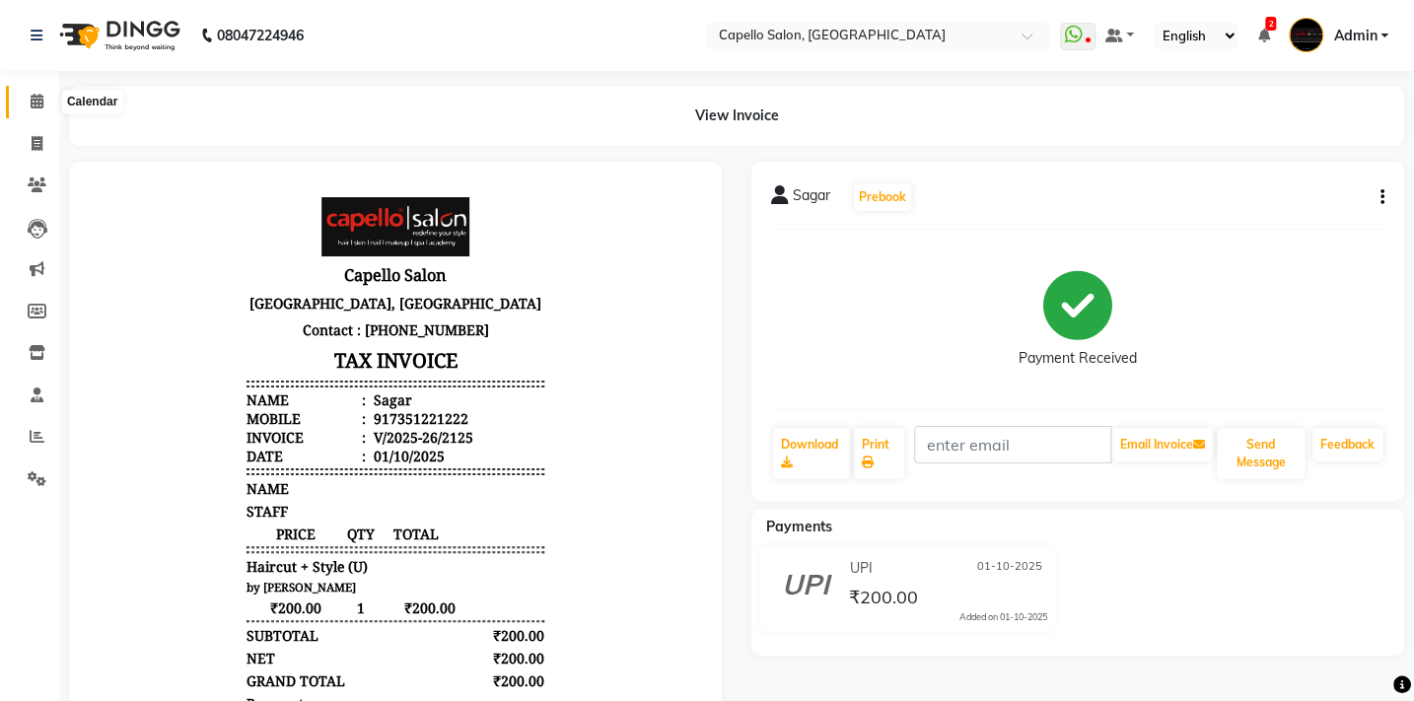
click at [39, 94] on icon at bounding box center [37, 101] width 13 height 15
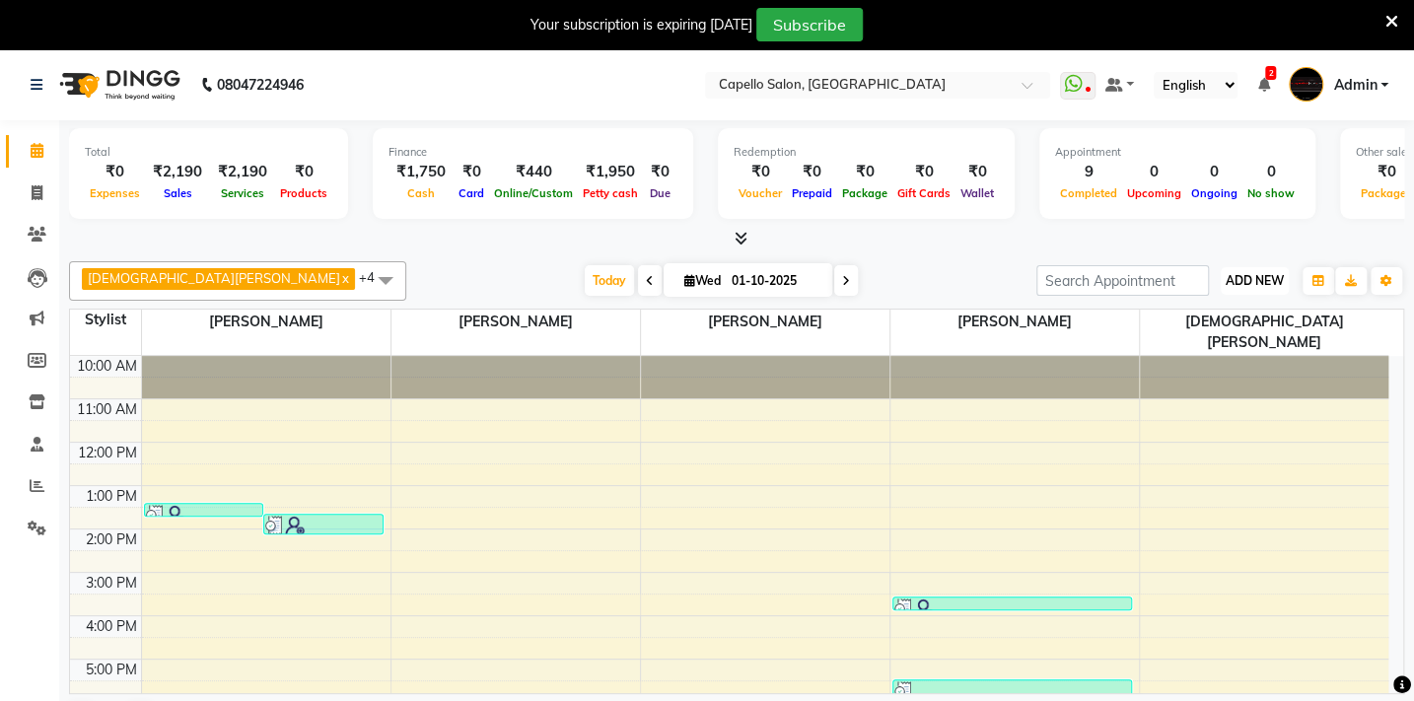
click at [1267, 275] on span "ADD NEW" at bounding box center [1255, 280] width 58 height 15
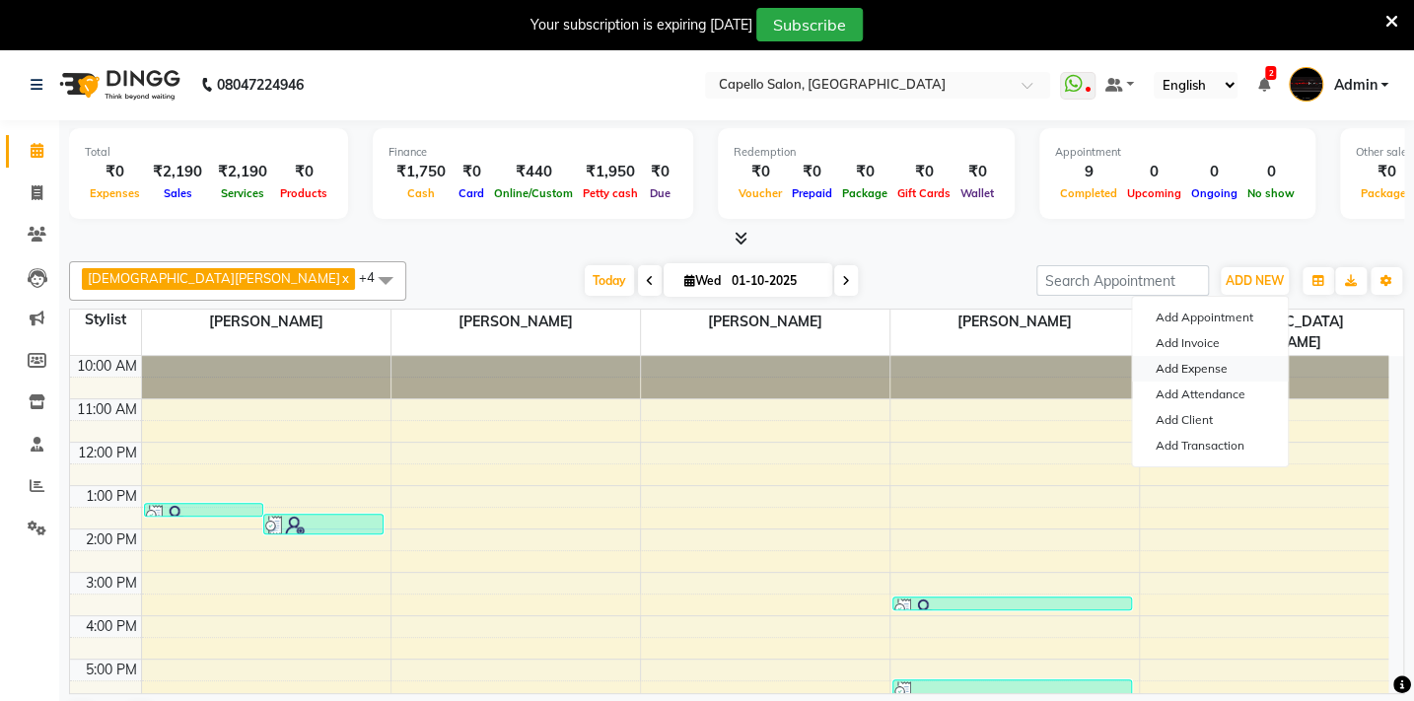
click at [1233, 366] on link "Add Expense" at bounding box center [1210, 369] width 156 height 26
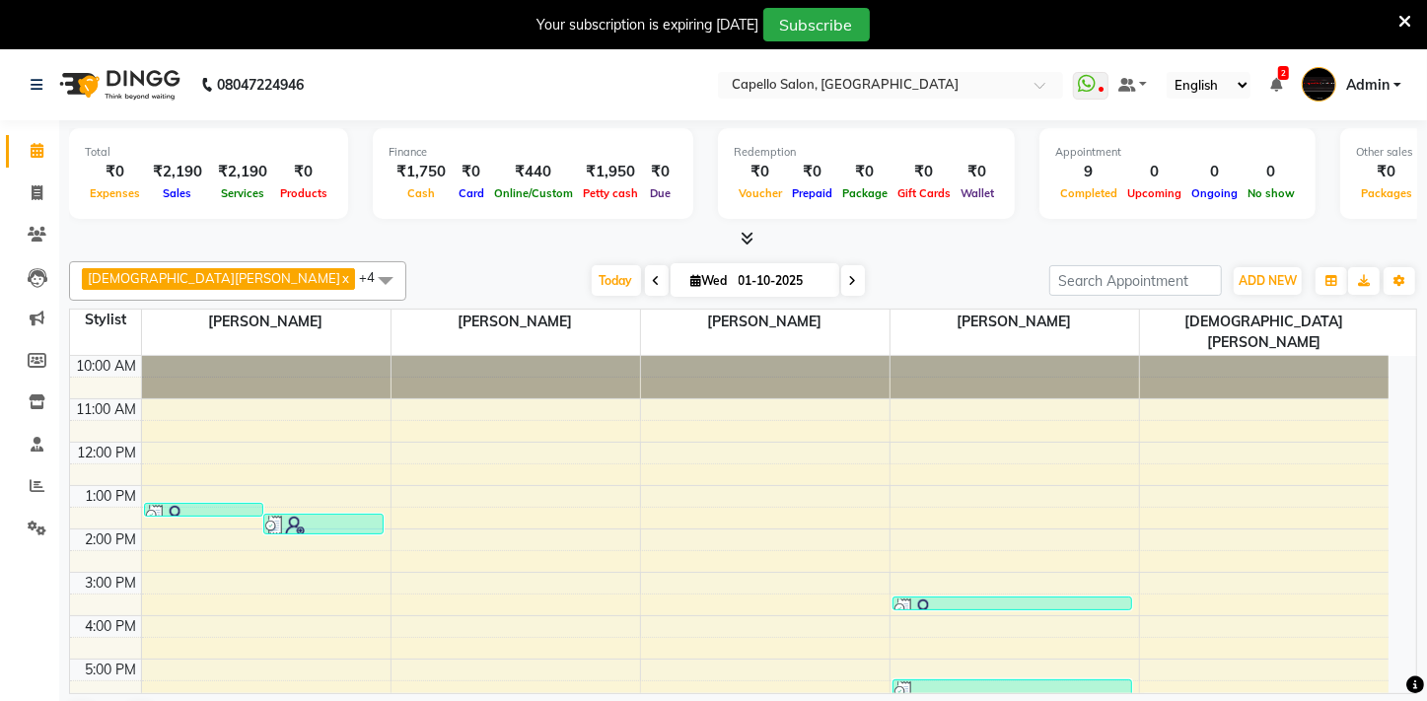
click at [963, 274] on div "Today Wed 01-10-2025" at bounding box center [727, 281] width 623 height 30
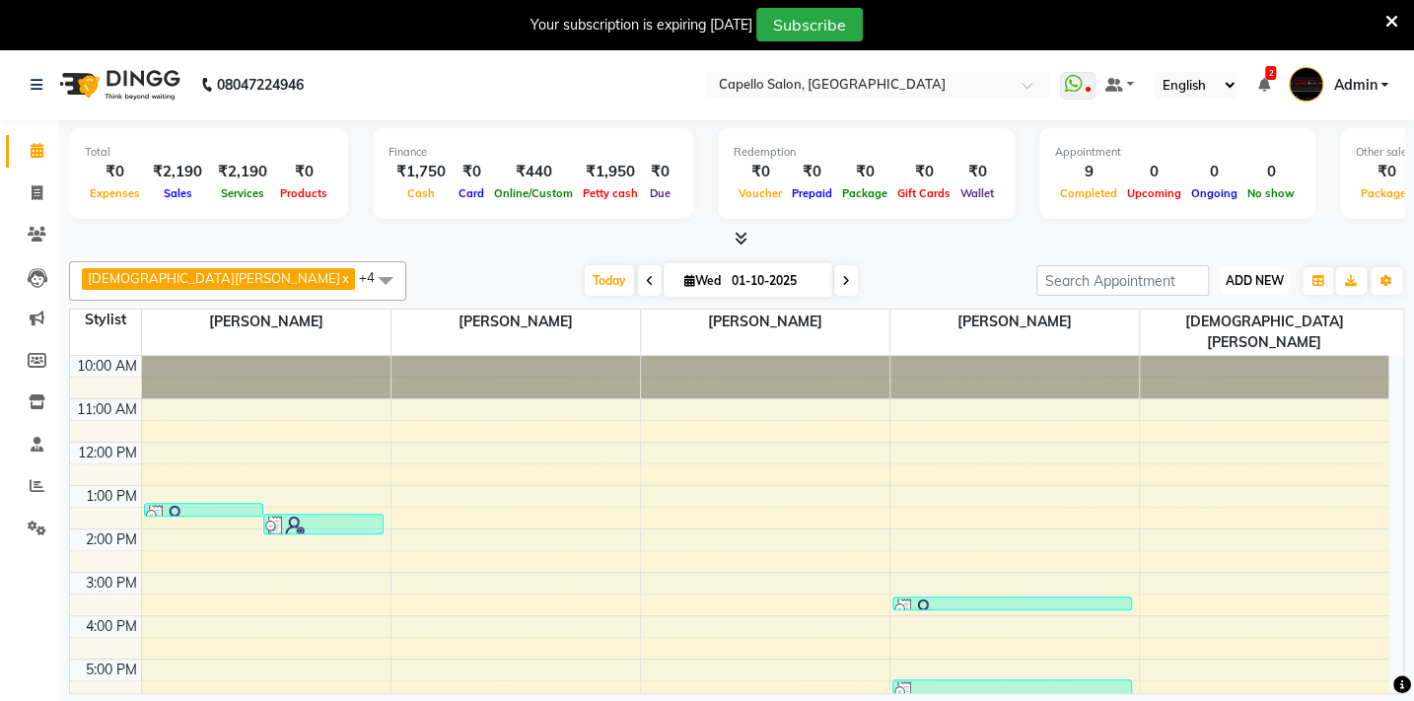
click at [1255, 278] on span "ADD NEW" at bounding box center [1255, 280] width 58 height 15
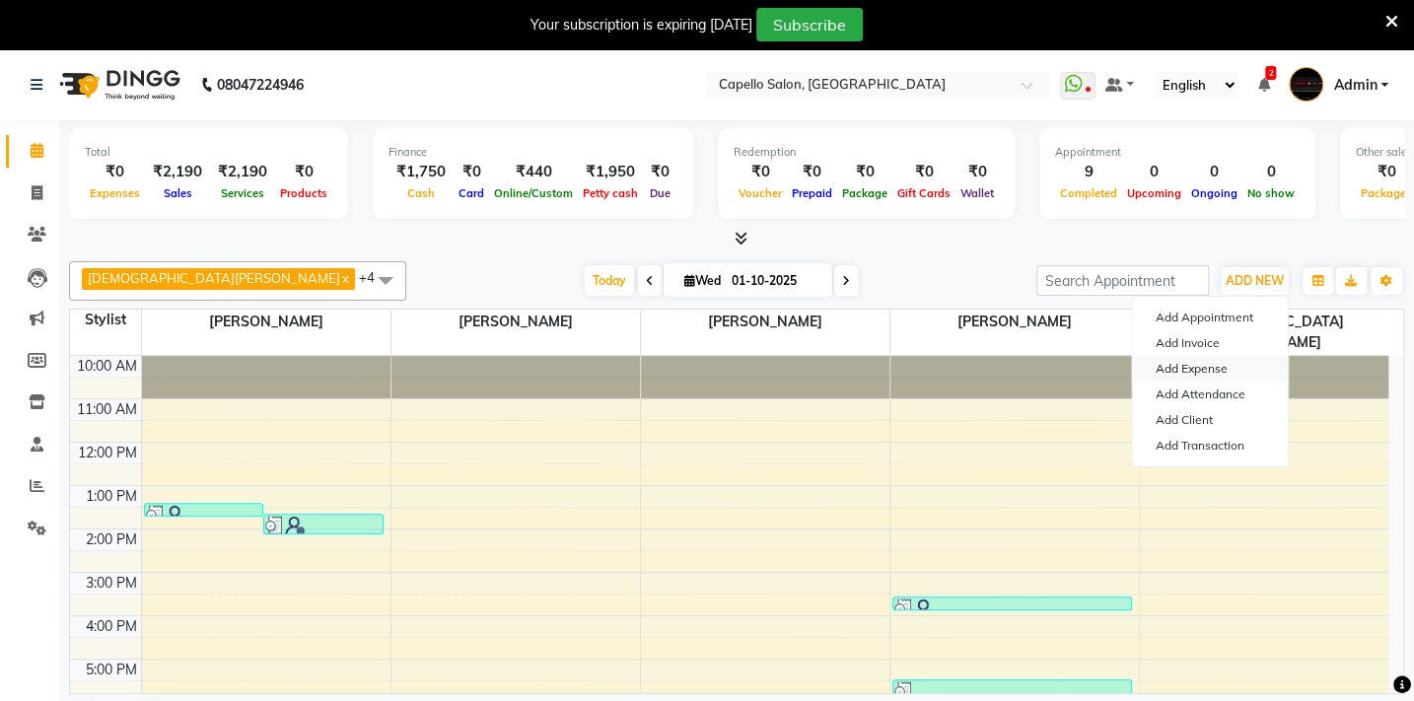
click at [1206, 370] on link "Add Expense" at bounding box center [1210, 369] width 156 height 26
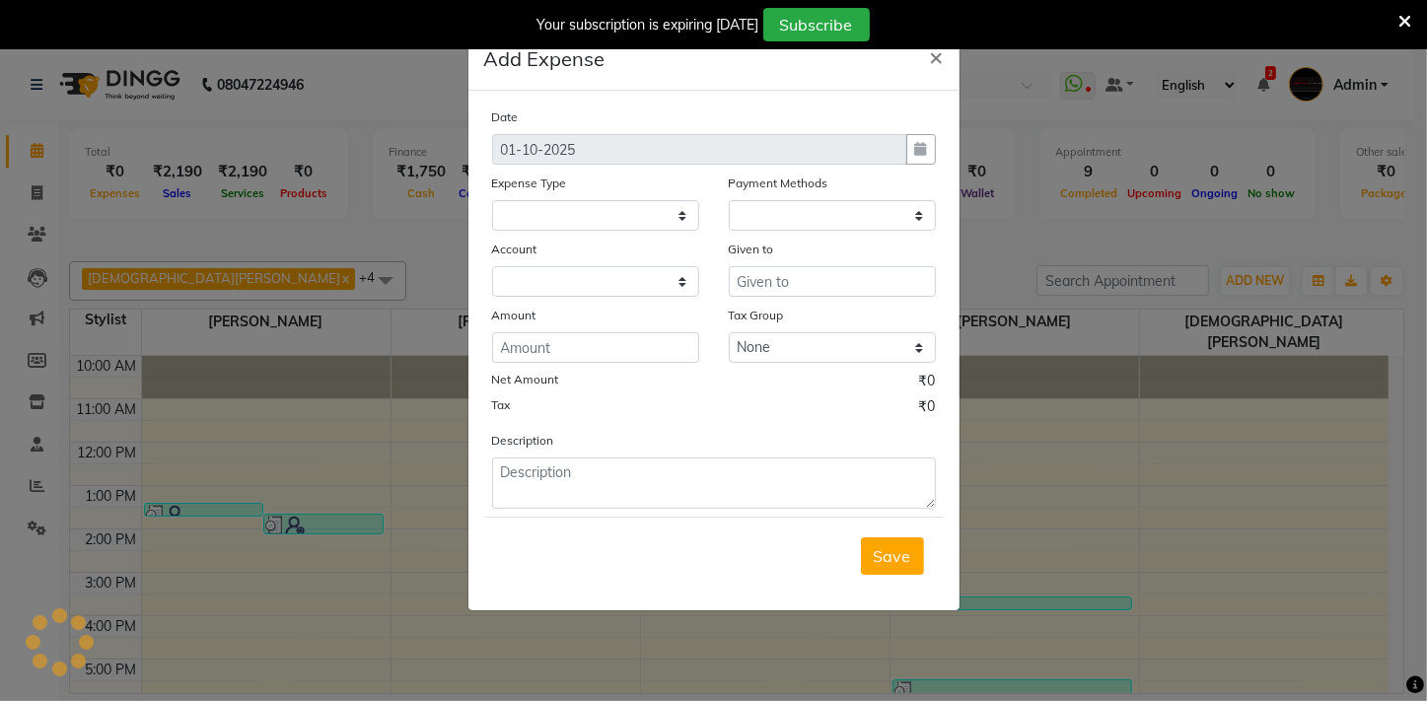
select select
select select "1"
select select "2428"
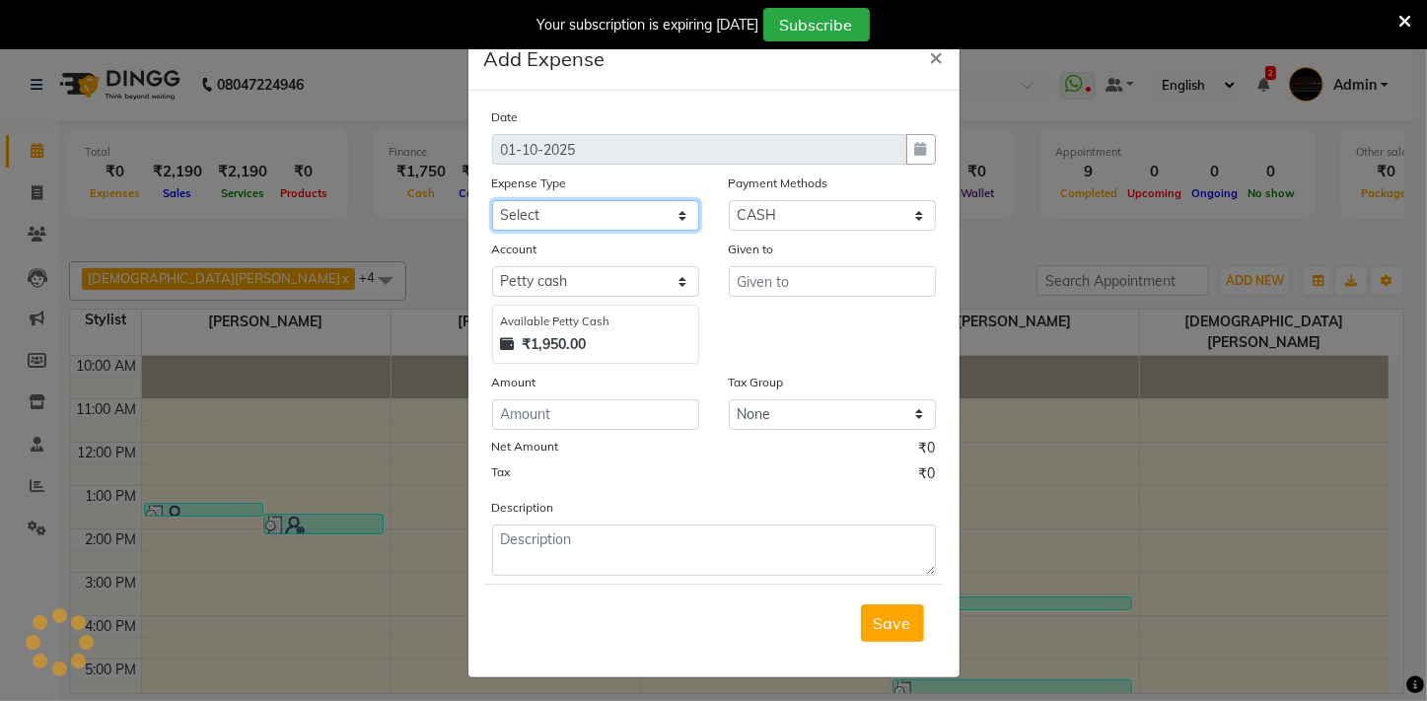
click at [587, 222] on select "Select Advance Salary Annual Lift Maintenance Charges BUILDING MAINTANANCE EXP …" at bounding box center [595, 215] width 207 height 31
click at [590, 212] on select "Select Advance Salary Annual Lift Maintenance Charges BUILDING MAINTANANCE EXP …" at bounding box center [595, 215] width 207 height 31
click at [600, 216] on select "Select Advance Salary Annual Lift Maintenance Charges BUILDING MAINTANANCE EXP …" at bounding box center [595, 215] width 207 height 31
select select "2584"
click at [492, 201] on select "Select Advance Salary Annual Lift Maintenance Charges BUILDING MAINTANANCE EXP …" at bounding box center [595, 215] width 207 height 31
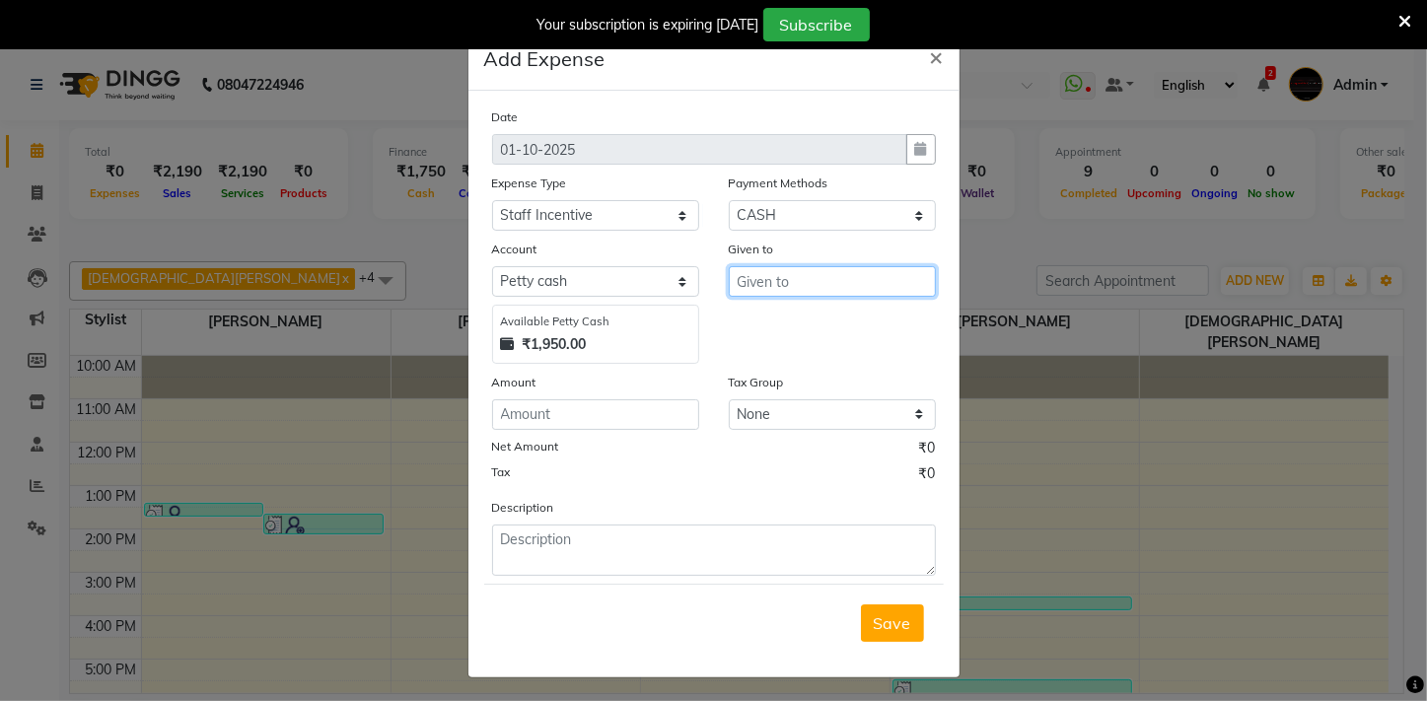
click at [740, 282] on input "text" at bounding box center [832, 281] width 207 height 31
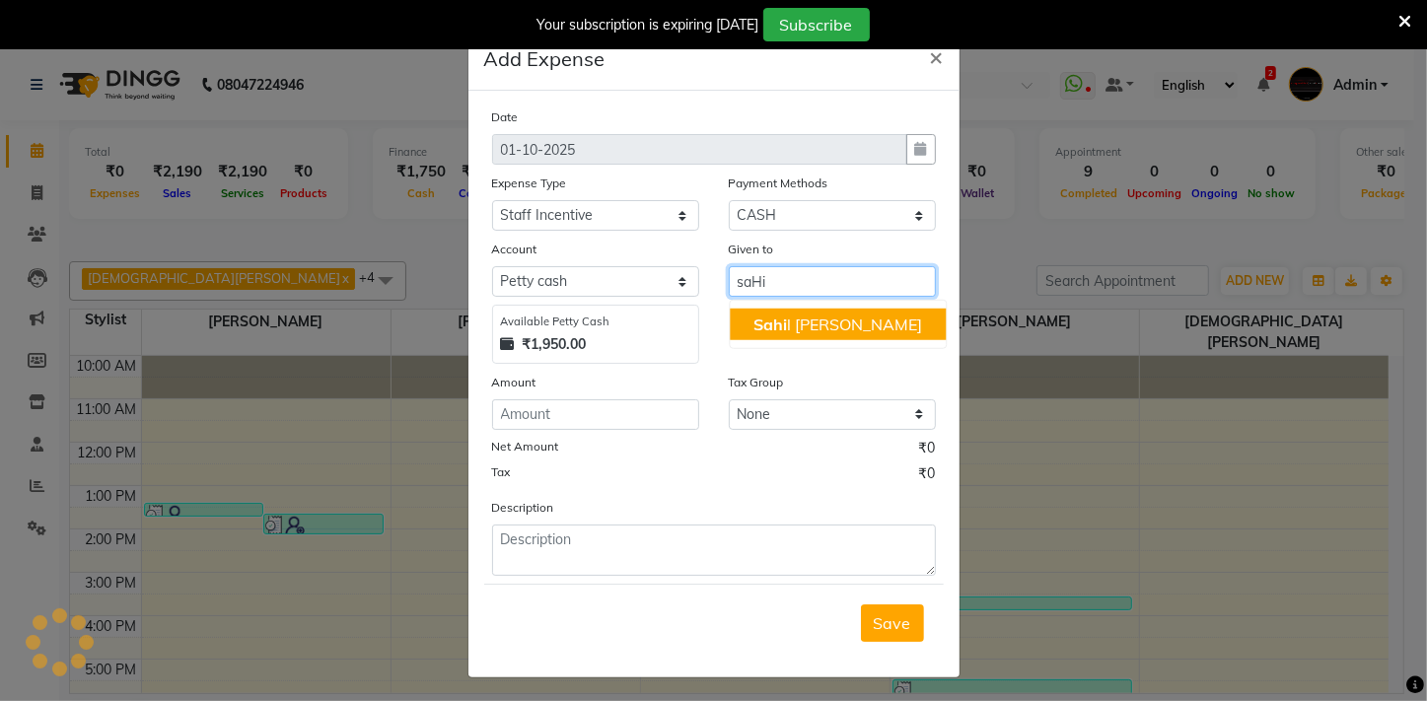
click at [855, 327] on ngb-highlight "Sahi l Mendhulkar" at bounding box center [837, 325] width 169 height 20
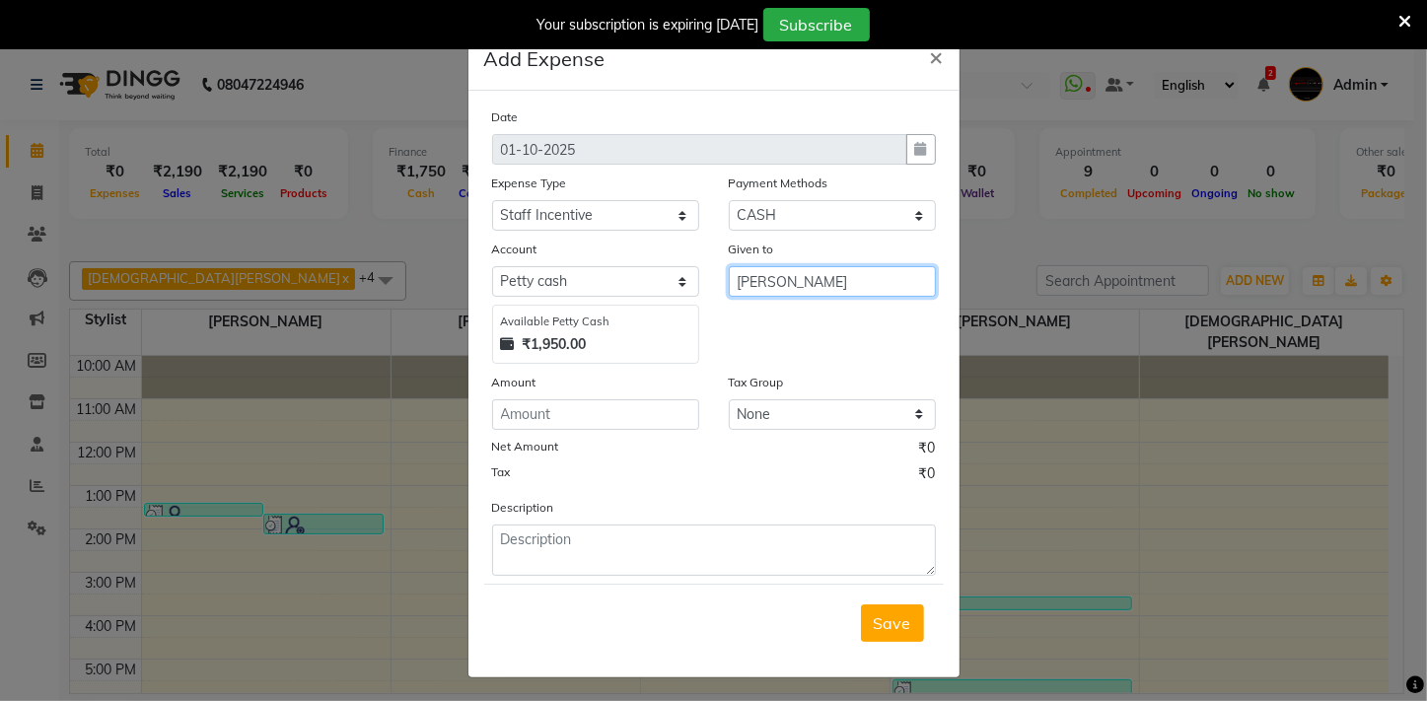
type input "[PERSON_NAME]"
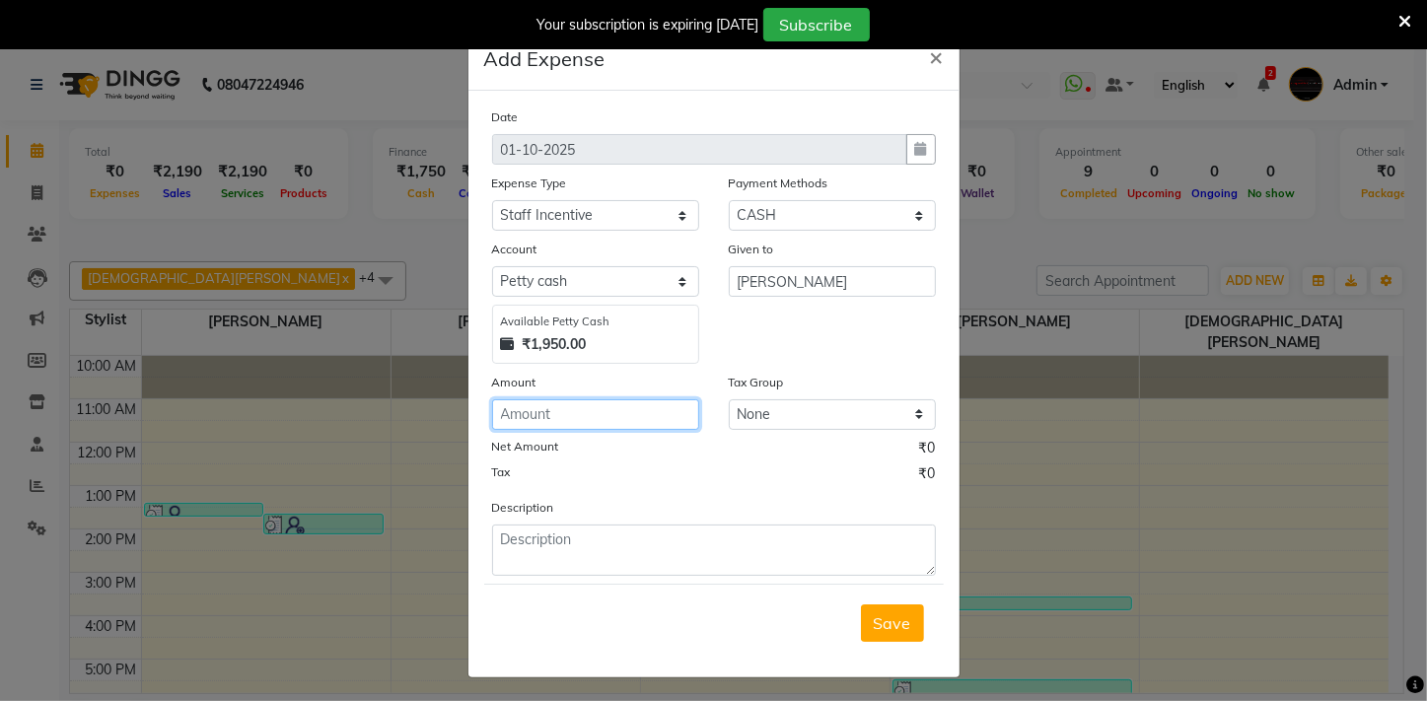
click at [570, 419] on input "number" at bounding box center [595, 414] width 207 height 31
type input "600"
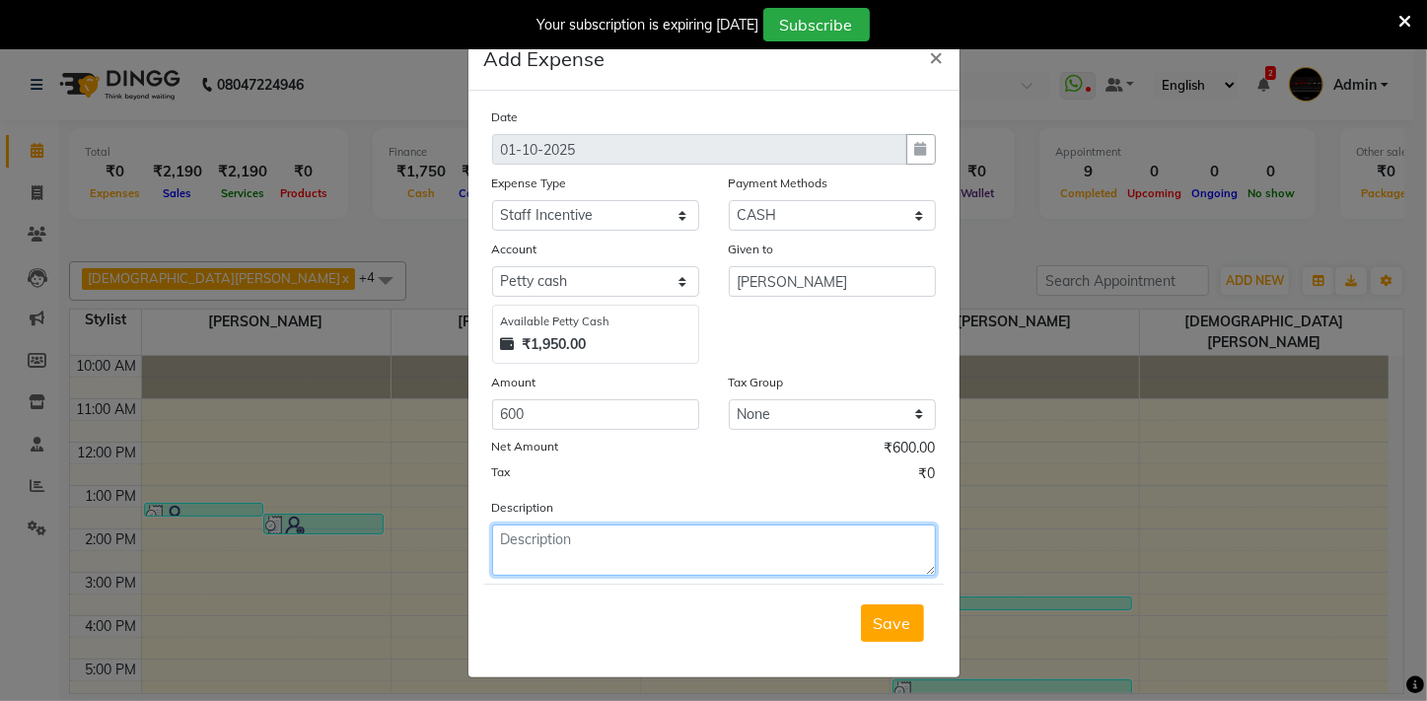
drag, startPoint x: 574, startPoint y: 542, endPoint x: 595, endPoint y: 535, distance: 21.8
click at [579, 540] on textarea at bounding box center [714, 550] width 444 height 51
type textarea "weekly staff incentive given to sahil sir rs - 600"
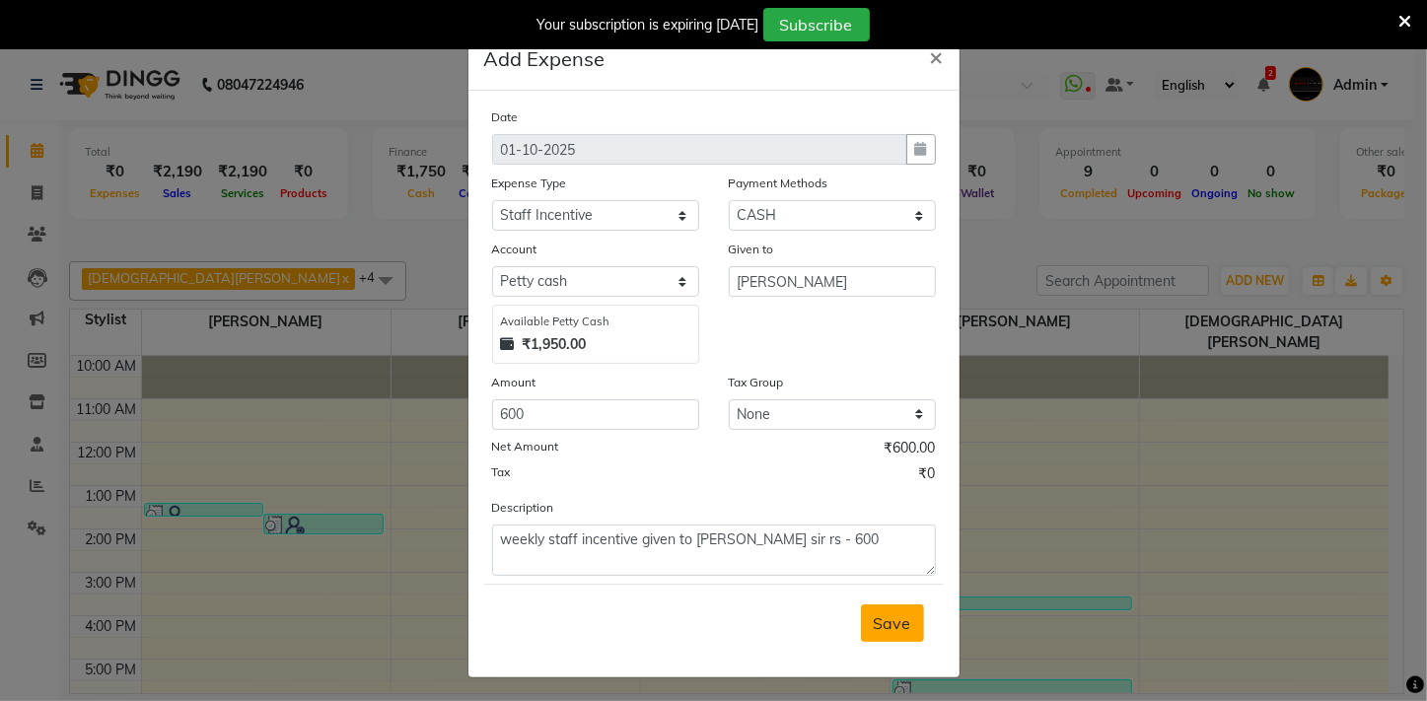
click at [892, 630] on span "Save" at bounding box center [892, 623] width 37 height 20
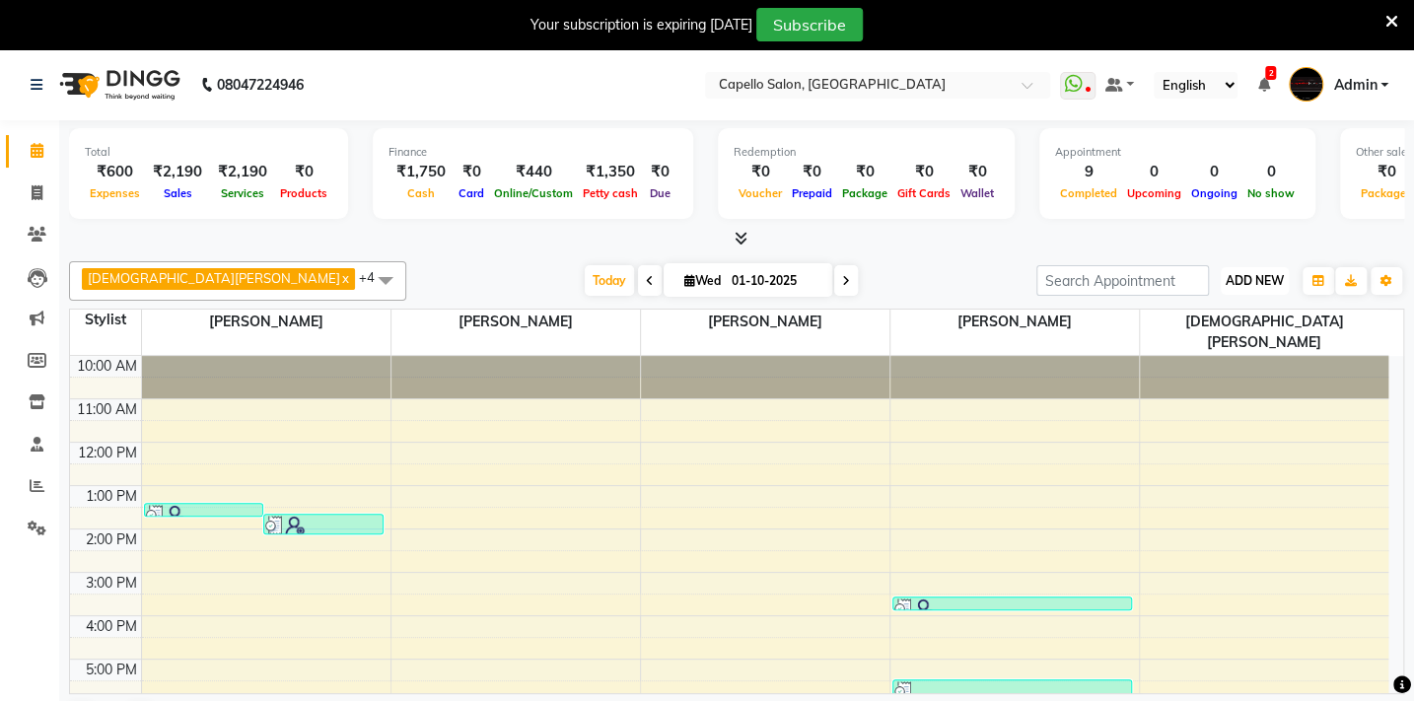
click at [1269, 286] on span "ADD NEW" at bounding box center [1255, 280] width 58 height 15
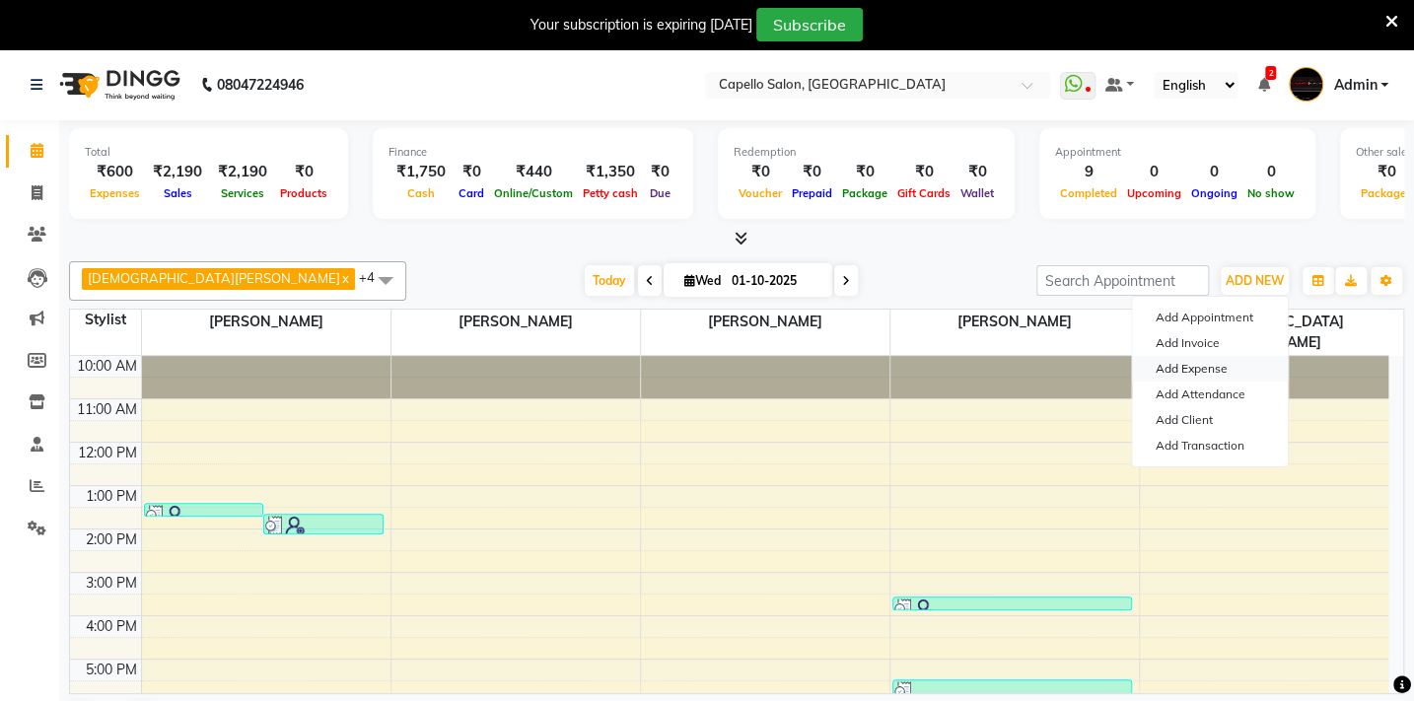
click at [1202, 371] on link "Add Expense" at bounding box center [1210, 369] width 156 height 26
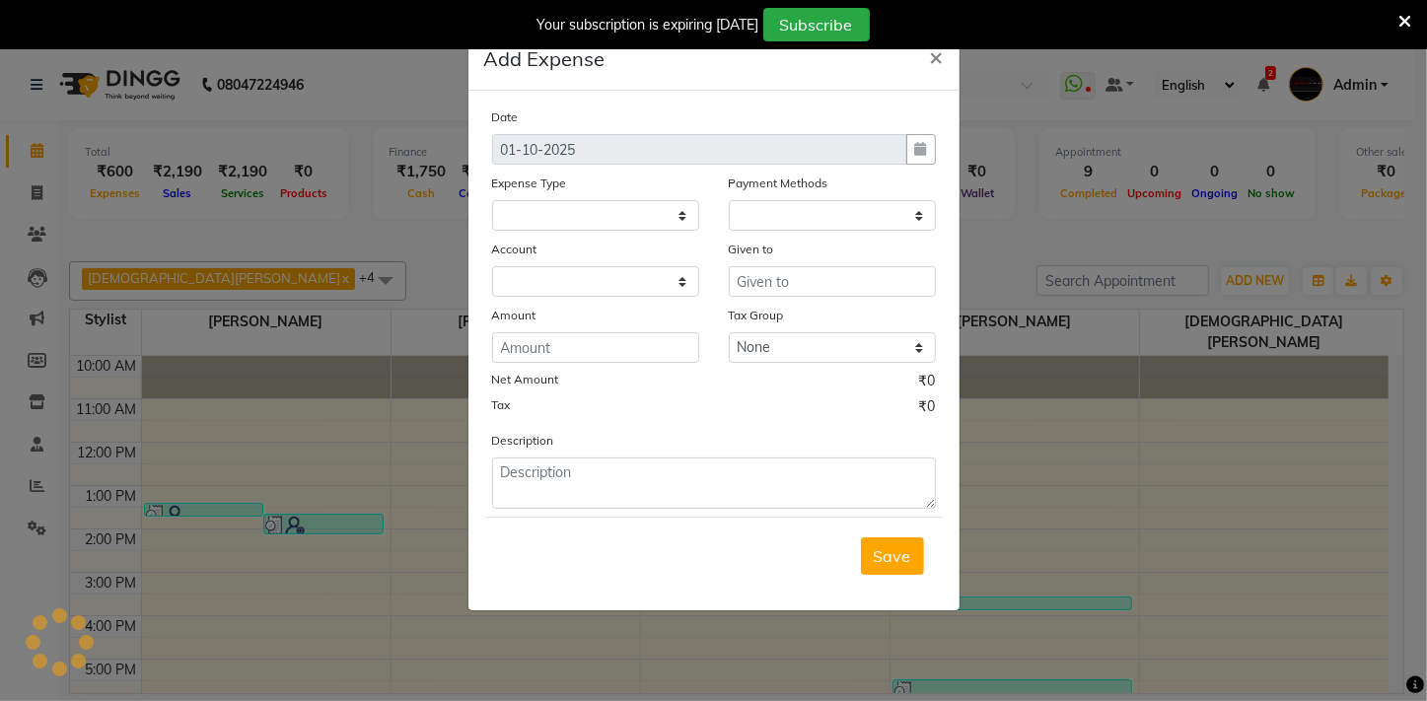
select select
select select "1"
select select "2428"
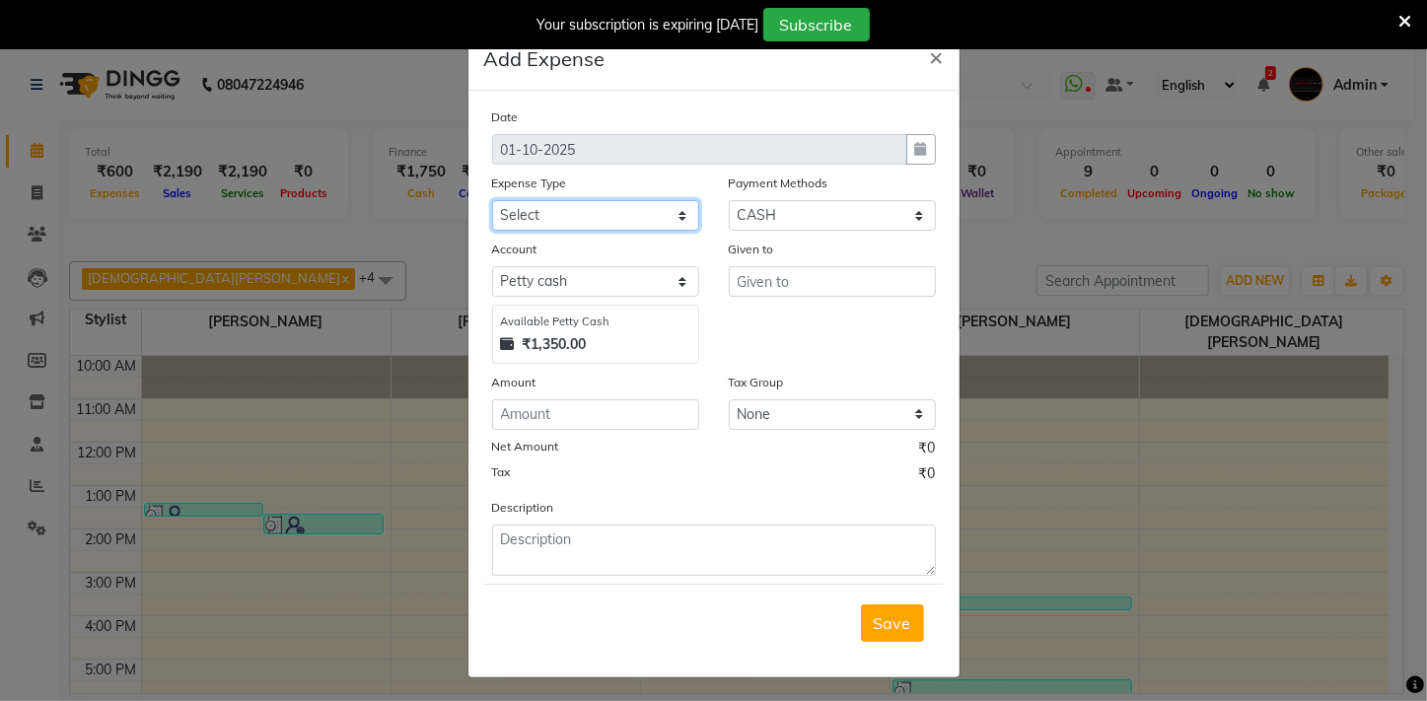
click at [592, 221] on select "Select Advance Salary Annual Lift Maintenance Charges BUILDING MAINTANANCE EXP …" at bounding box center [595, 215] width 207 height 31
select select "1462"
click at [492, 201] on select "Select Advance Salary Annual Lift Maintenance Charges BUILDING MAINTANANCE EXP …" at bounding box center [595, 215] width 207 height 31
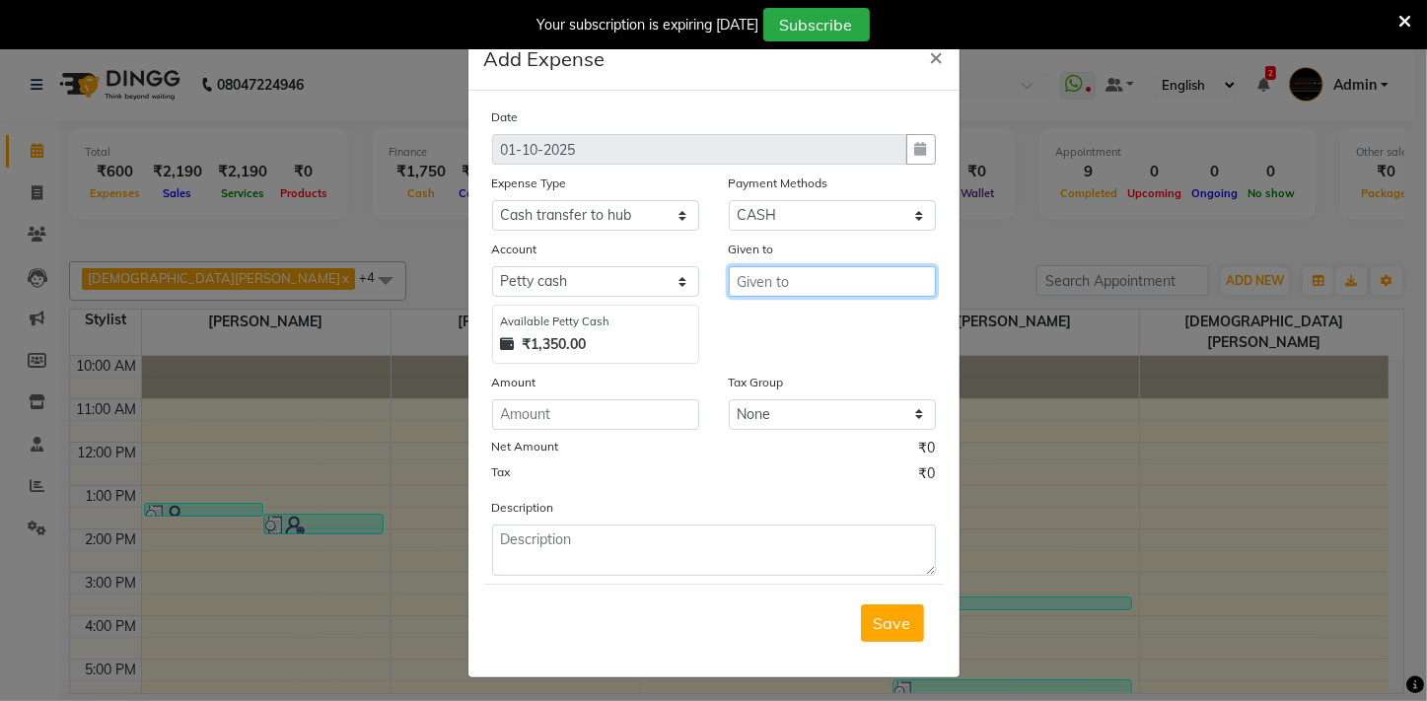
click at [772, 286] on input "text" at bounding box center [832, 281] width 207 height 31
type input "imran sir"
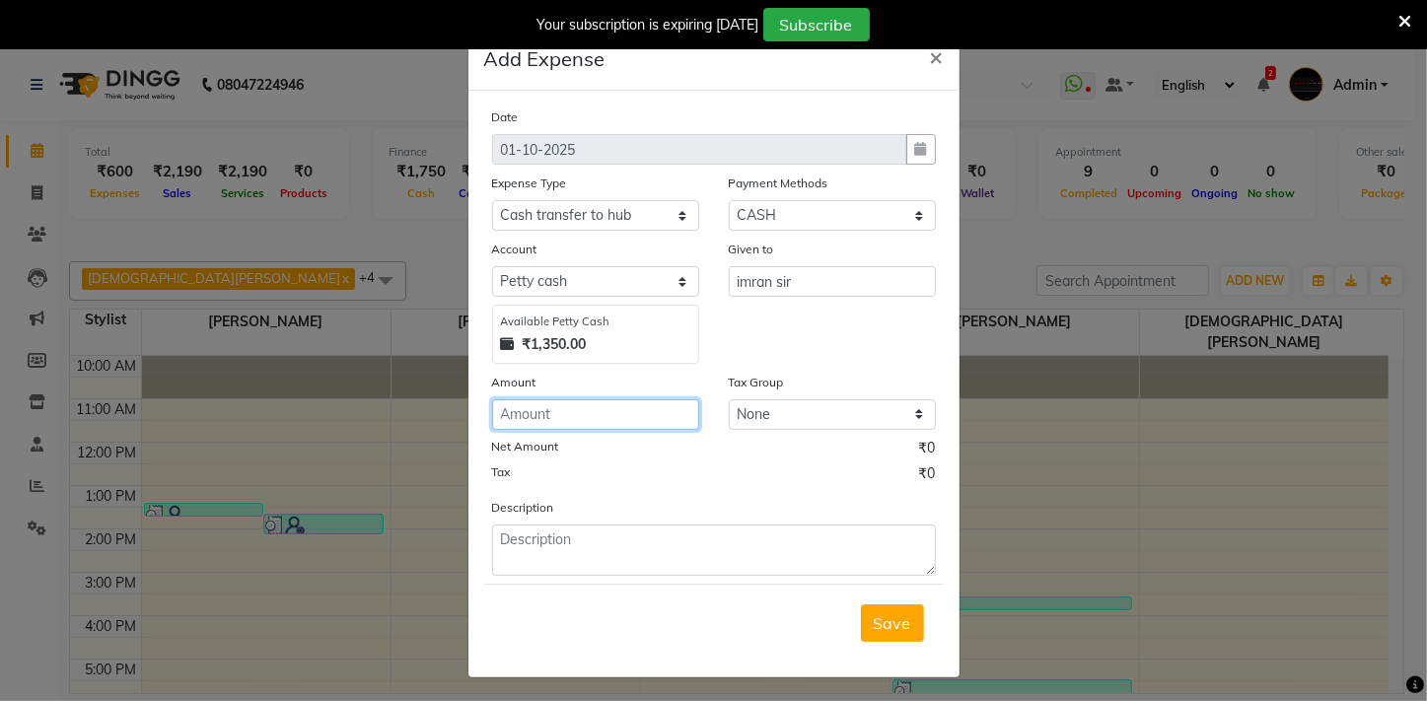
drag, startPoint x: 581, startPoint y: 423, endPoint x: 559, endPoint y: 423, distance: 21.7
click at [559, 423] on input "number" at bounding box center [595, 414] width 207 height 31
type input "1350"
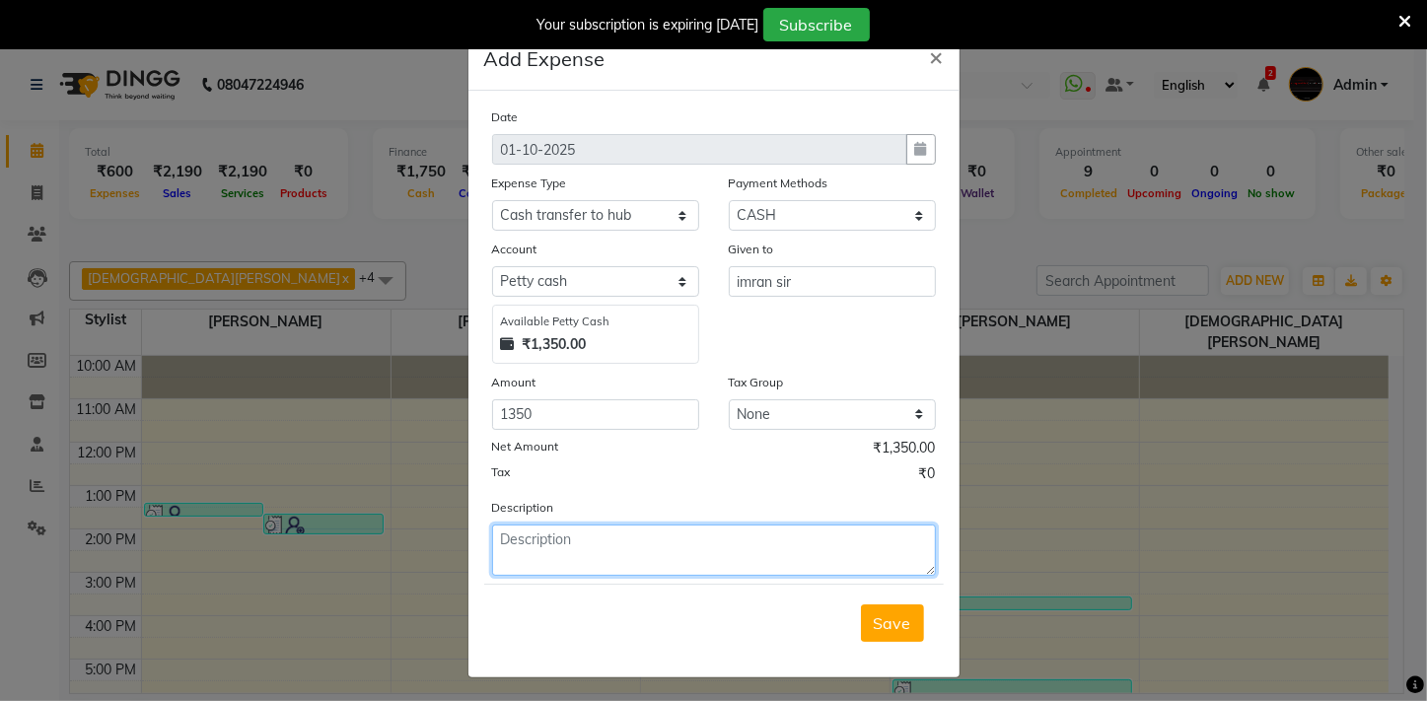
click at [525, 540] on textarea at bounding box center [714, 550] width 444 height 51
type textarea "cash handover to imran sir rs - 1350"
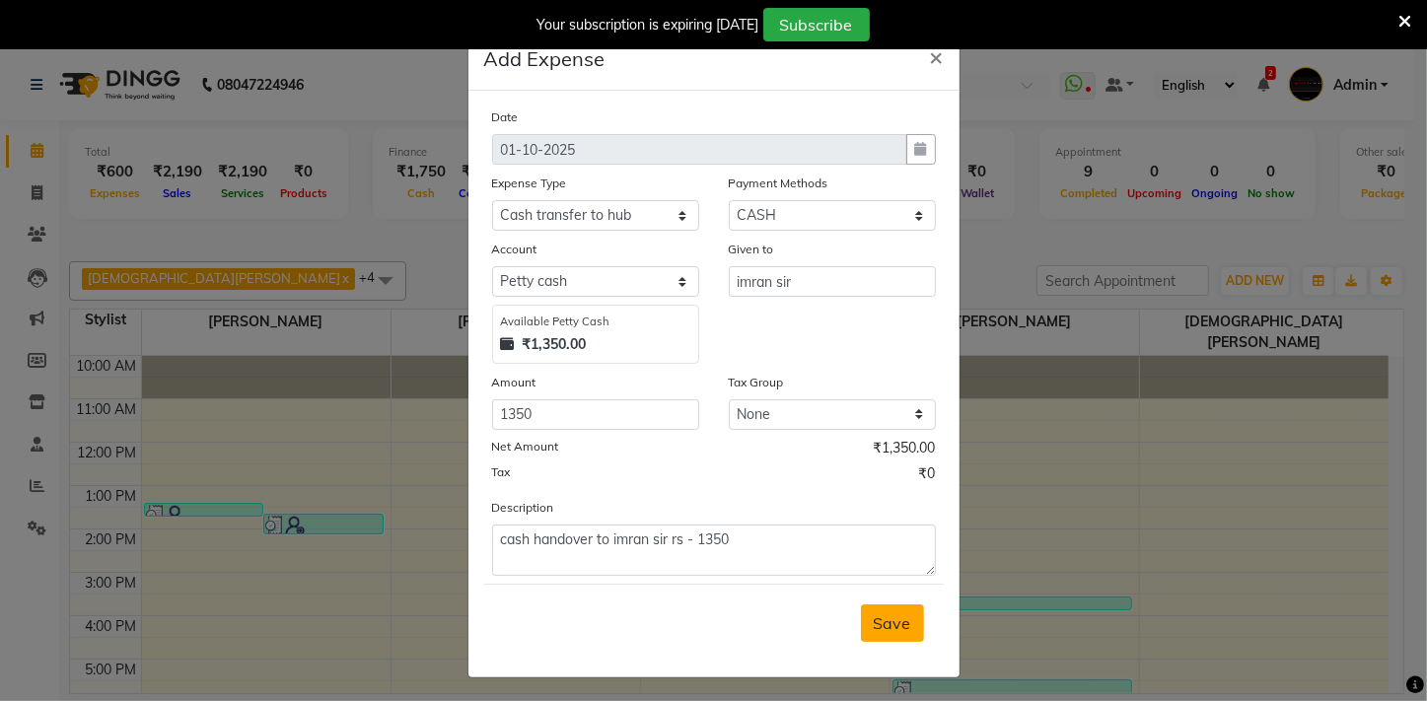
click at [901, 626] on span "Save" at bounding box center [892, 623] width 37 height 20
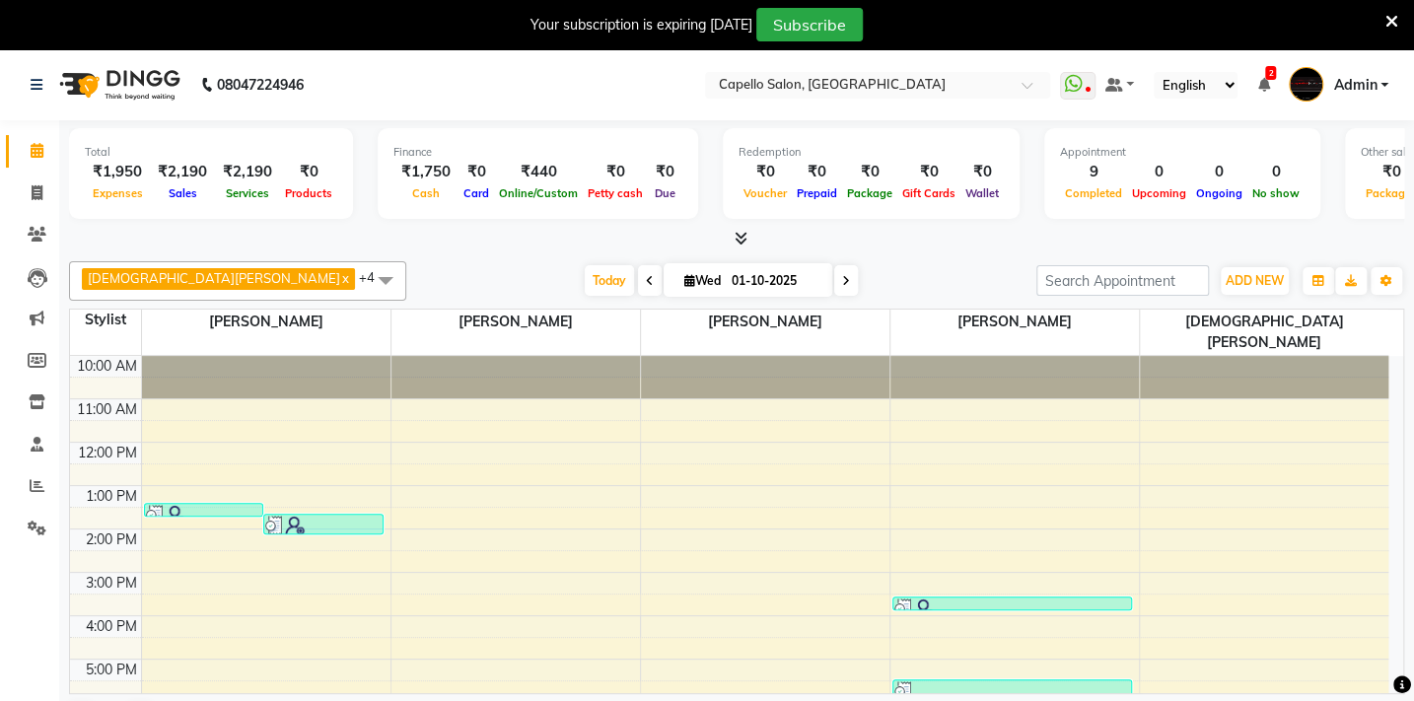
click at [742, 239] on icon at bounding box center [741, 238] width 13 height 15
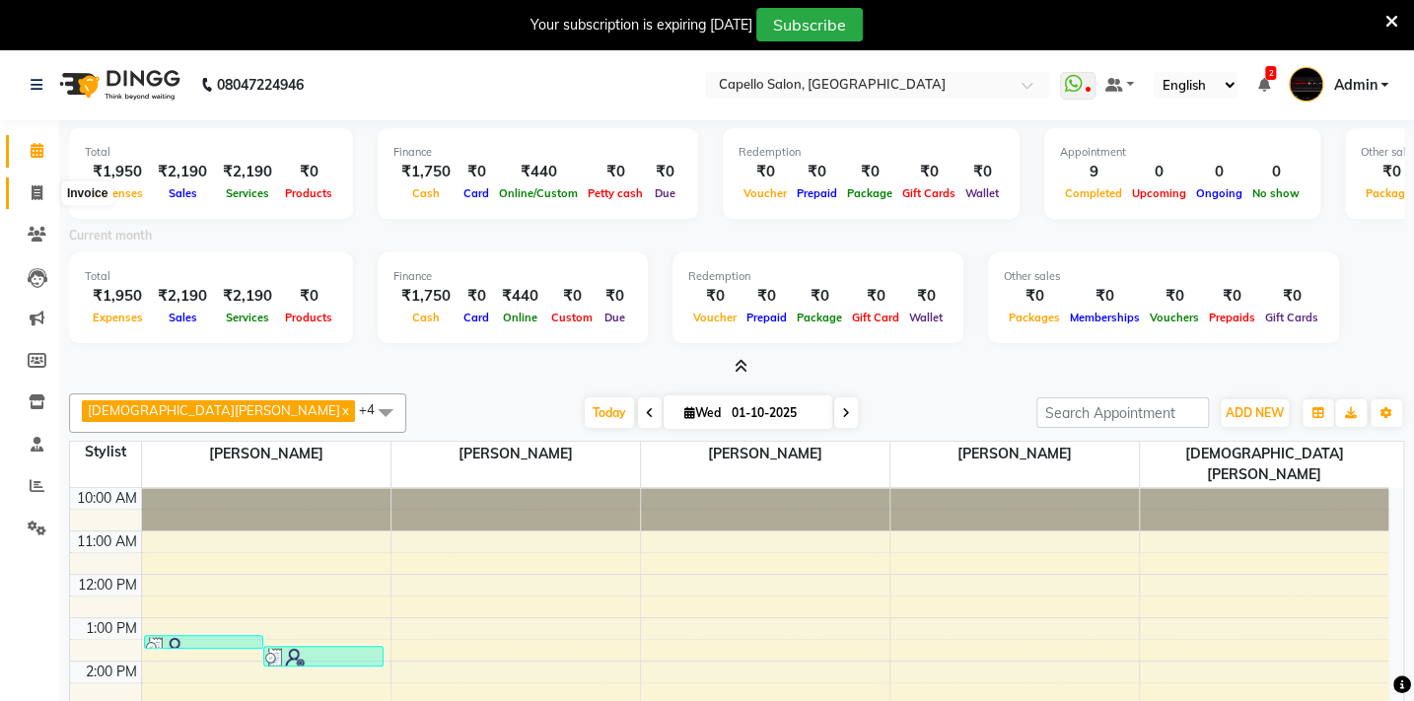
click at [36, 188] on icon at bounding box center [37, 192] width 11 height 15
select select "service"
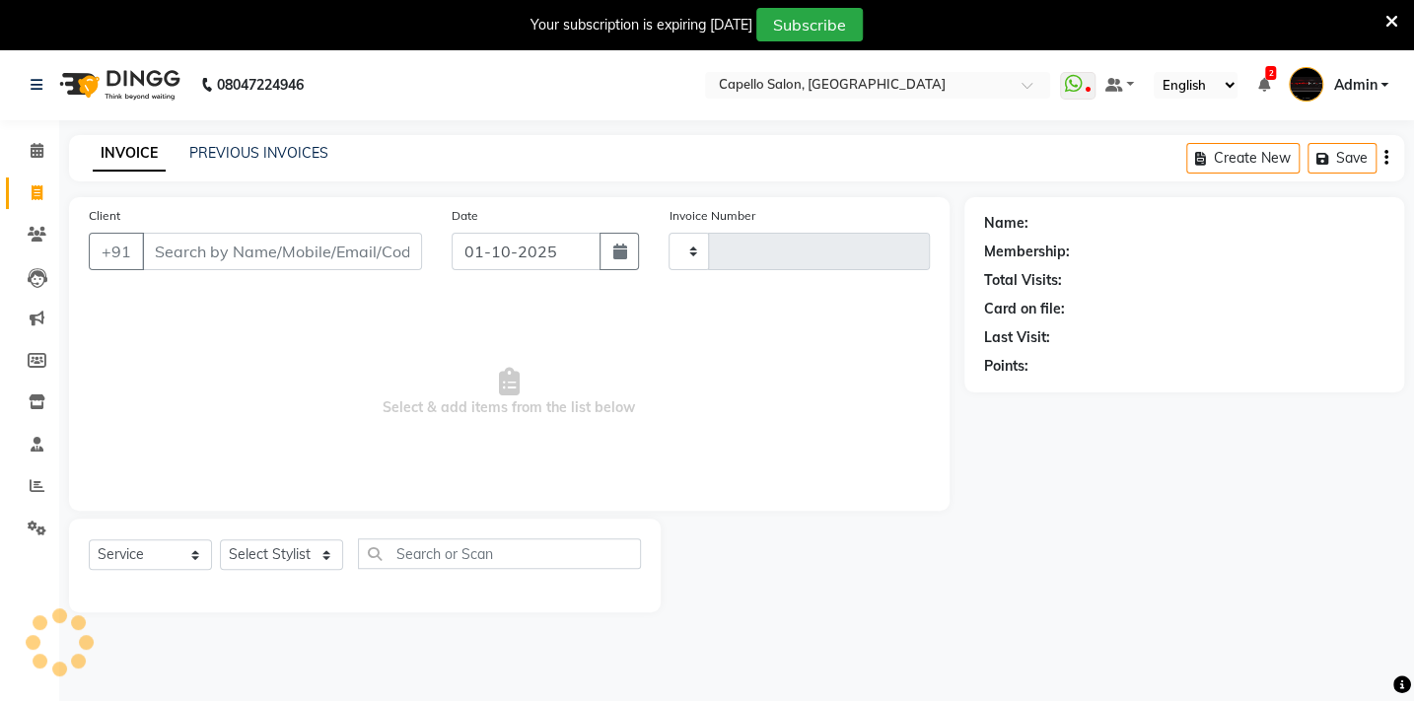
type input "2126"
select select "810"
click at [300, 148] on link "PREVIOUS INVOICES" at bounding box center [258, 153] width 139 height 18
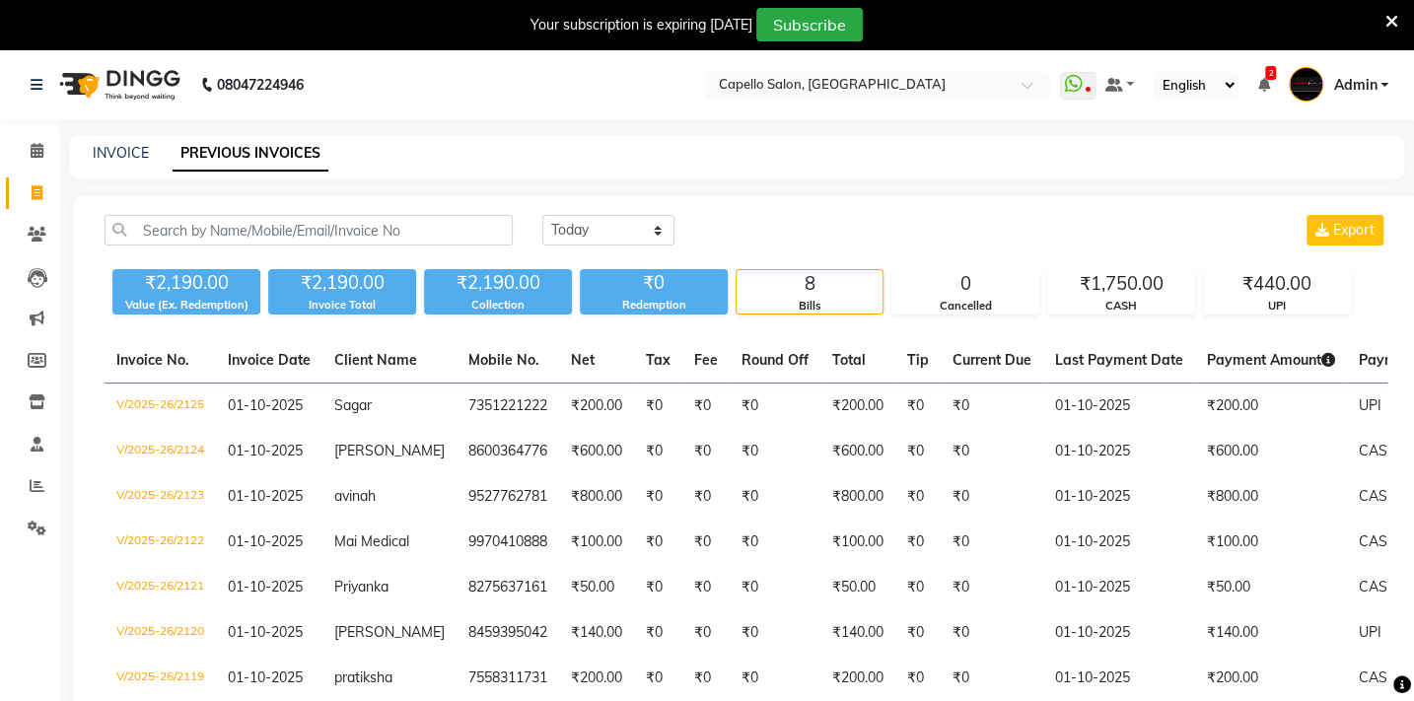
click at [1388, 18] on icon at bounding box center [1392, 22] width 13 height 18
